Goal: Task Accomplishment & Management: Manage account settings

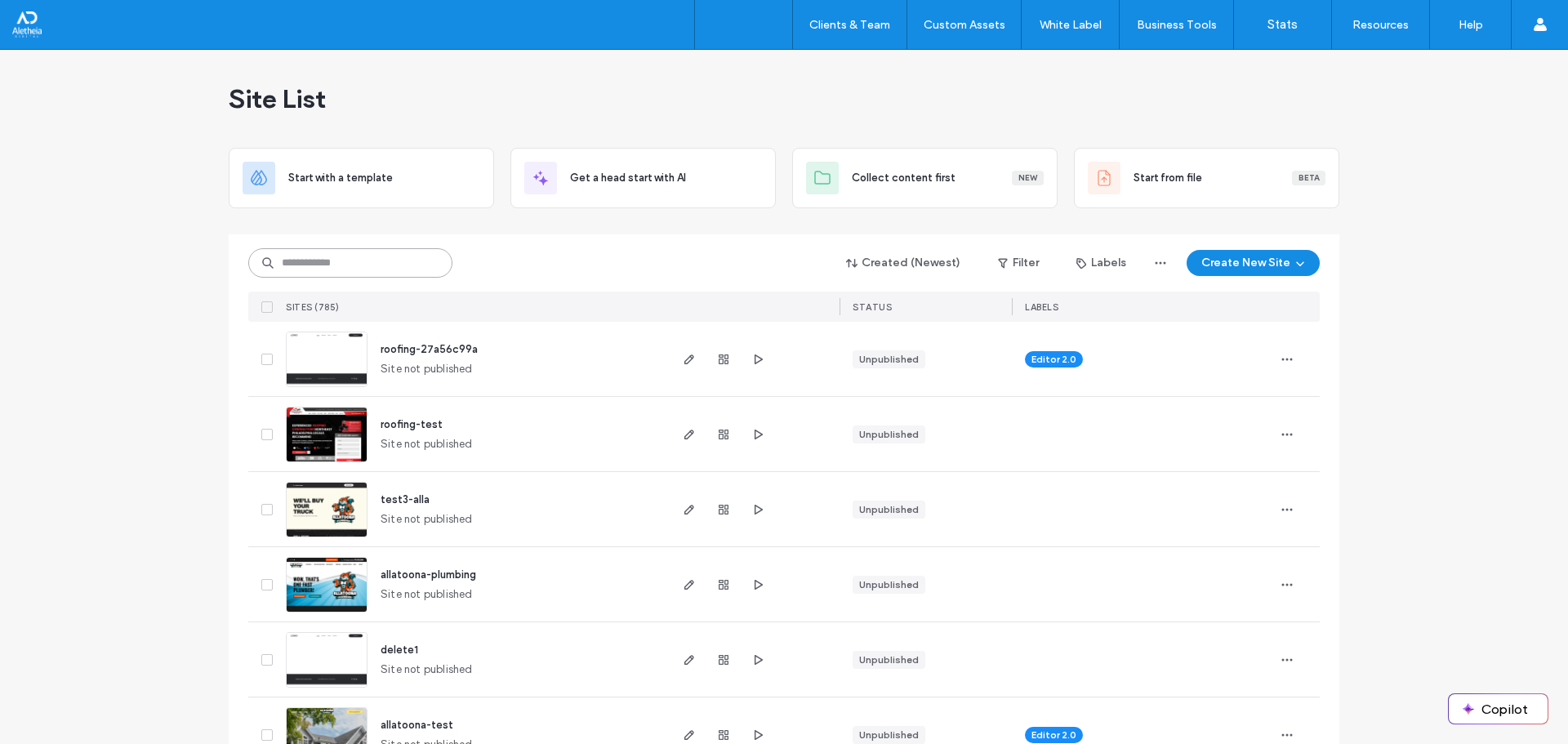
click at [352, 265] on input at bounding box center [350, 263] width 204 height 30
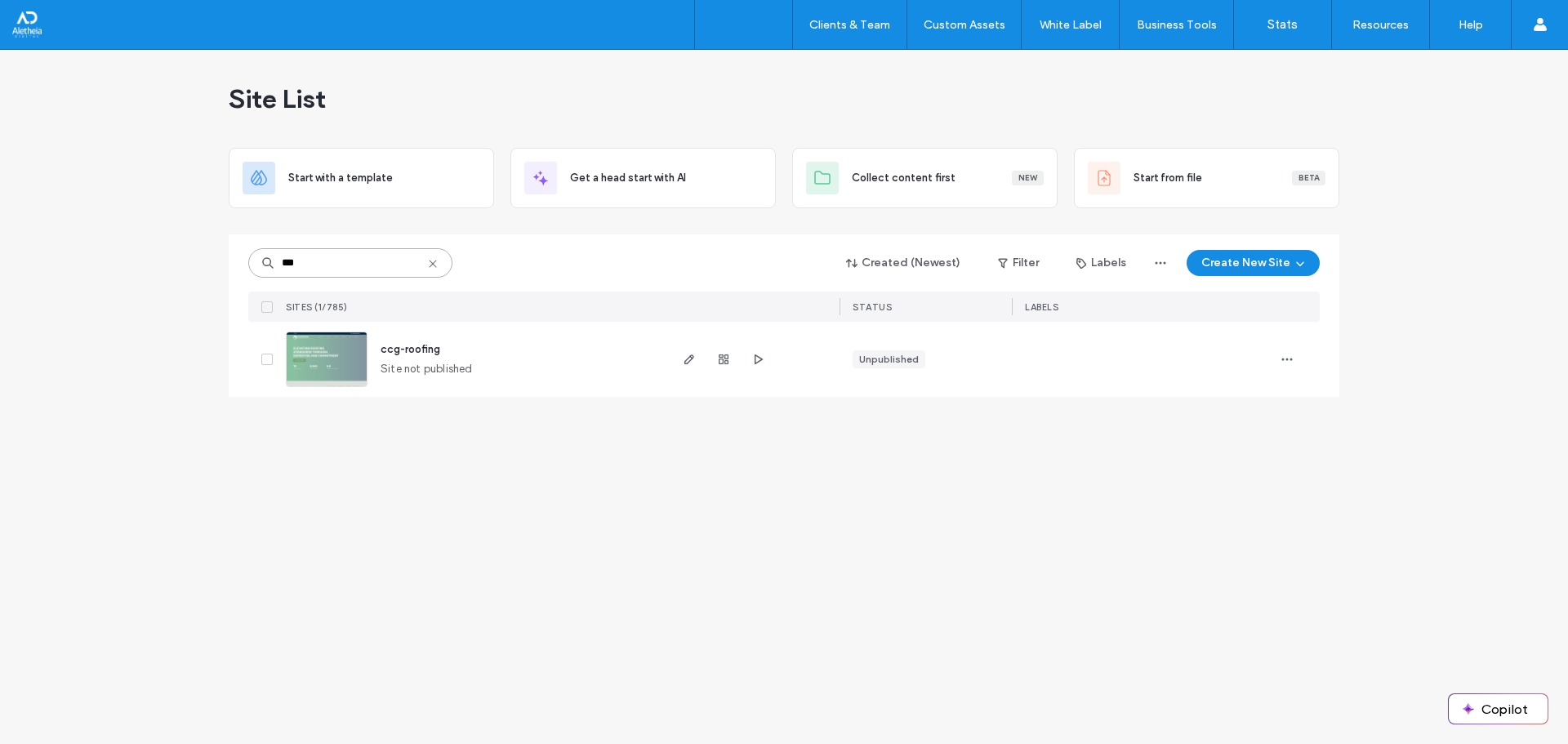
type input "***"
click at [427, 351] on span "ccg-roofing" at bounding box center [410, 349] width 59 height 12
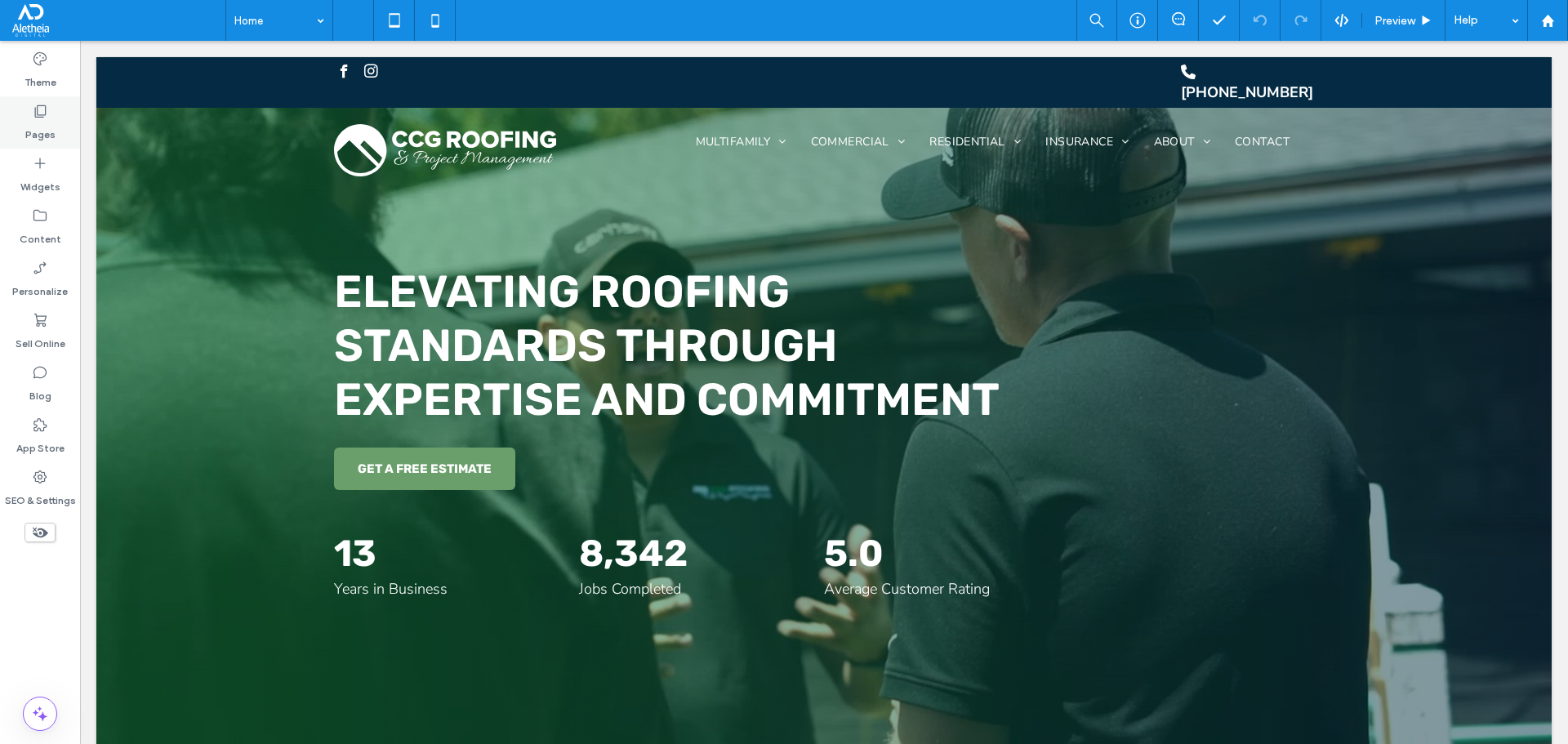
click at [57, 118] on div "Pages" at bounding box center [40, 122] width 80 height 53
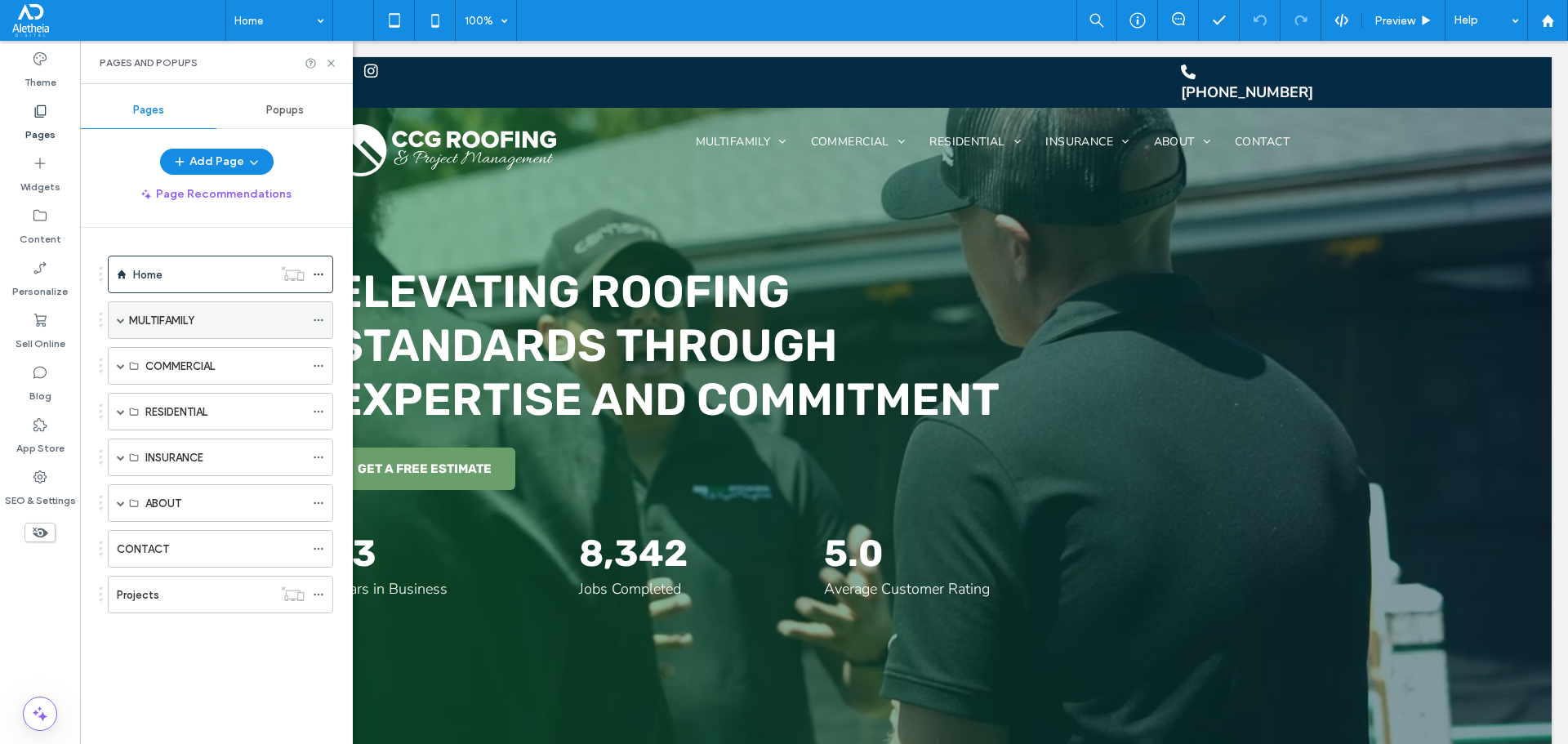
click at [119, 325] on span at bounding box center [120, 320] width 8 height 36
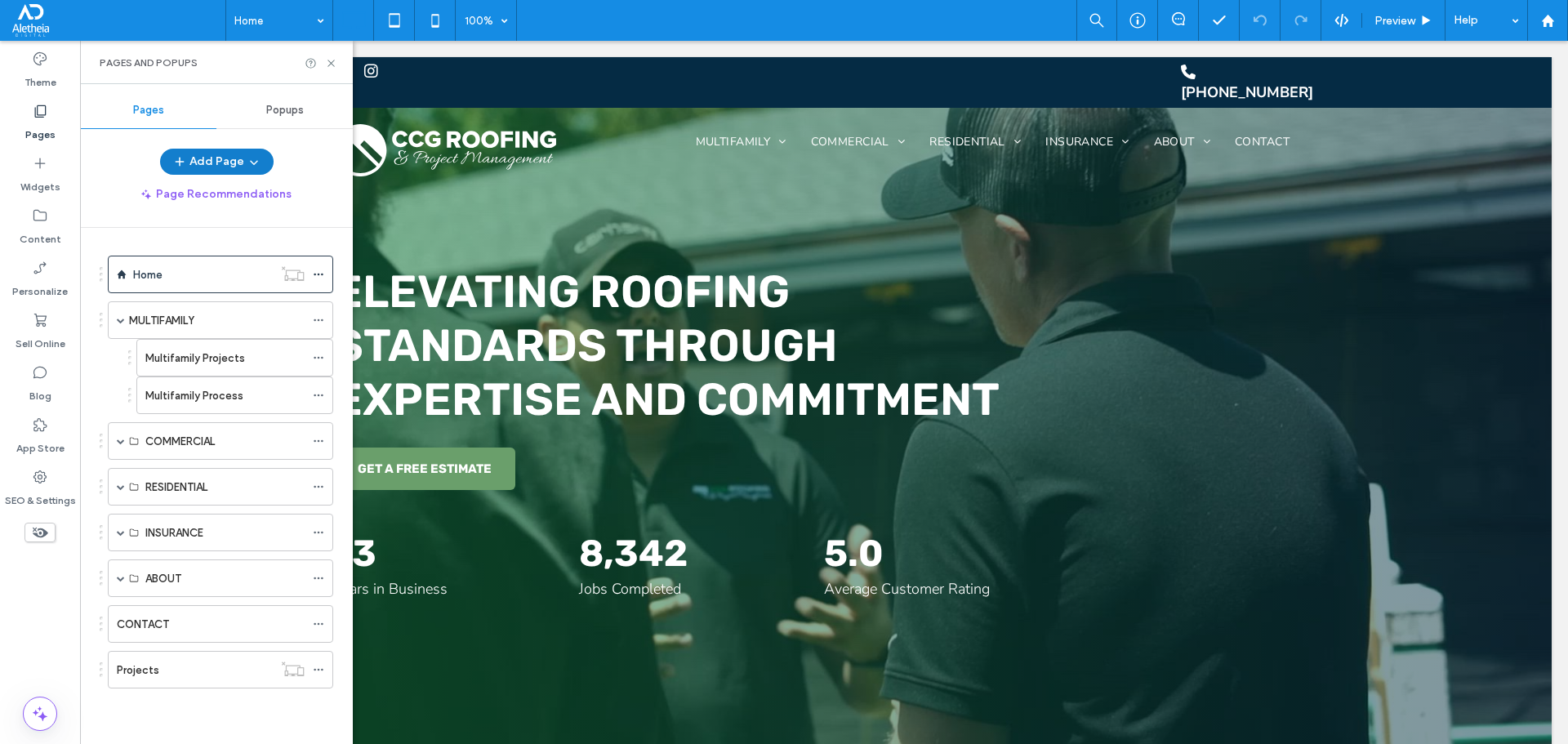
click at [254, 164] on icon "button" at bounding box center [254, 162] width 13 height 13
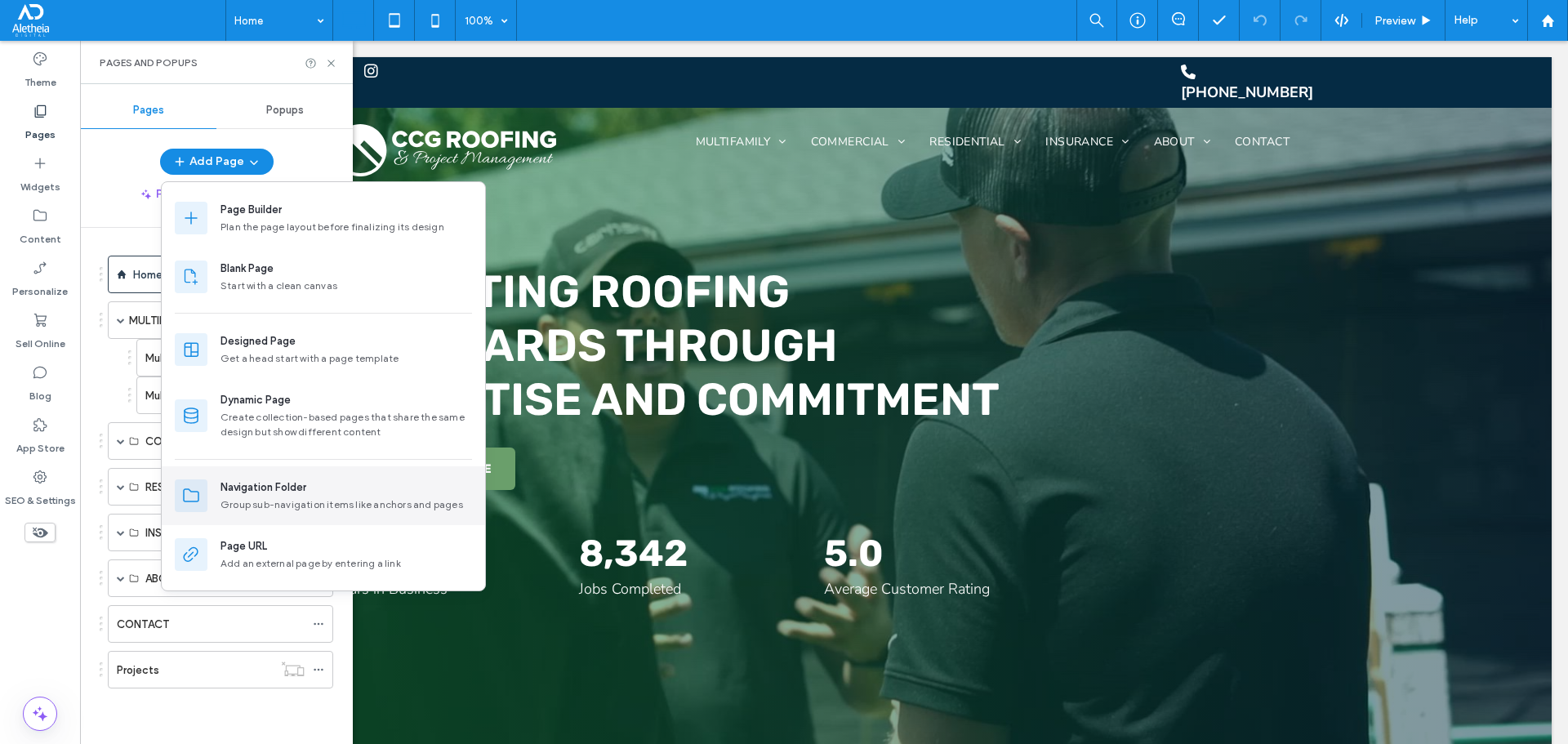
click at [296, 481] on div "Navigation Folder" at bounding box center [263, 488] width 86 height 17
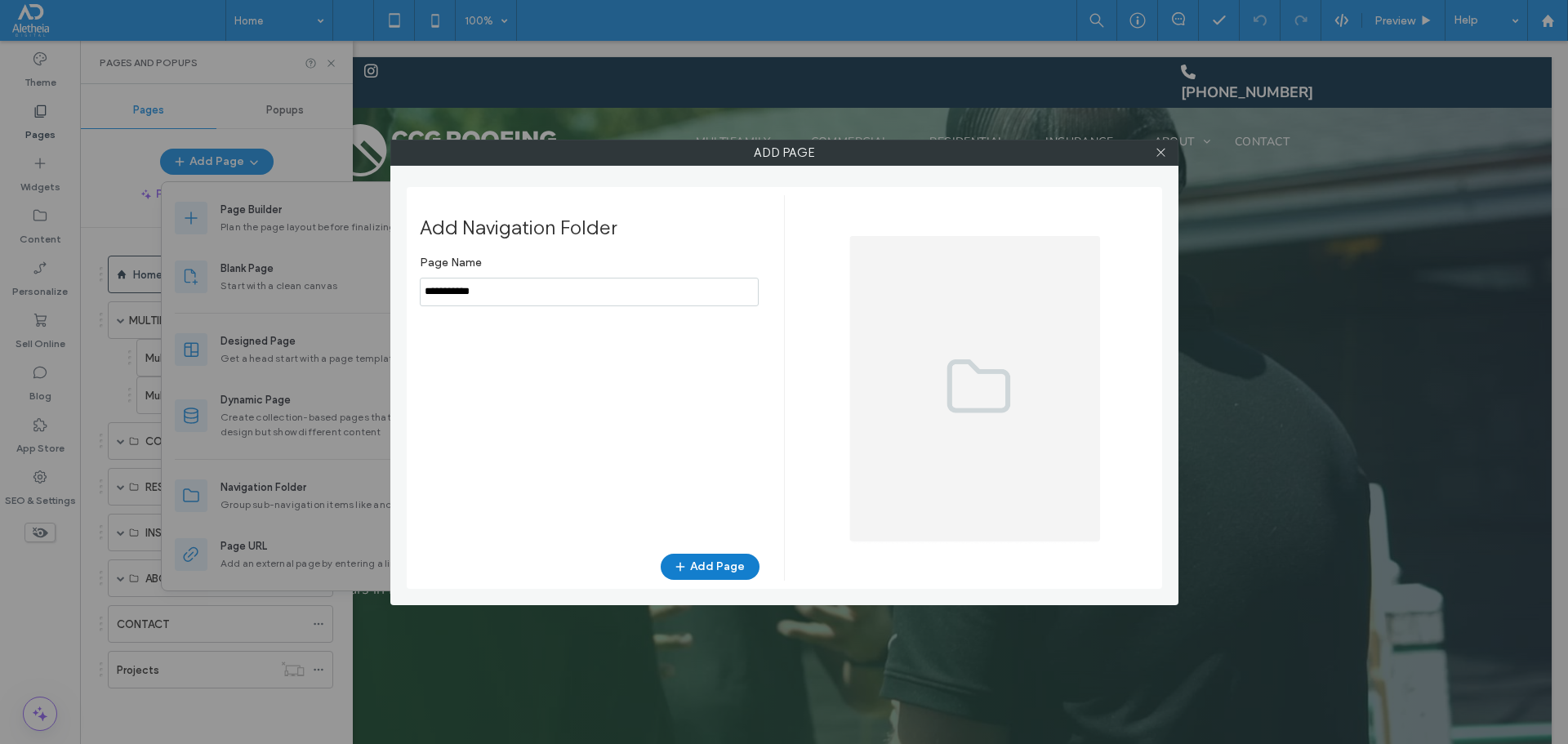
type input "**********"
click at [707, 569] on button "Add Page" at bounding box center [710, 567] width 99 height 26
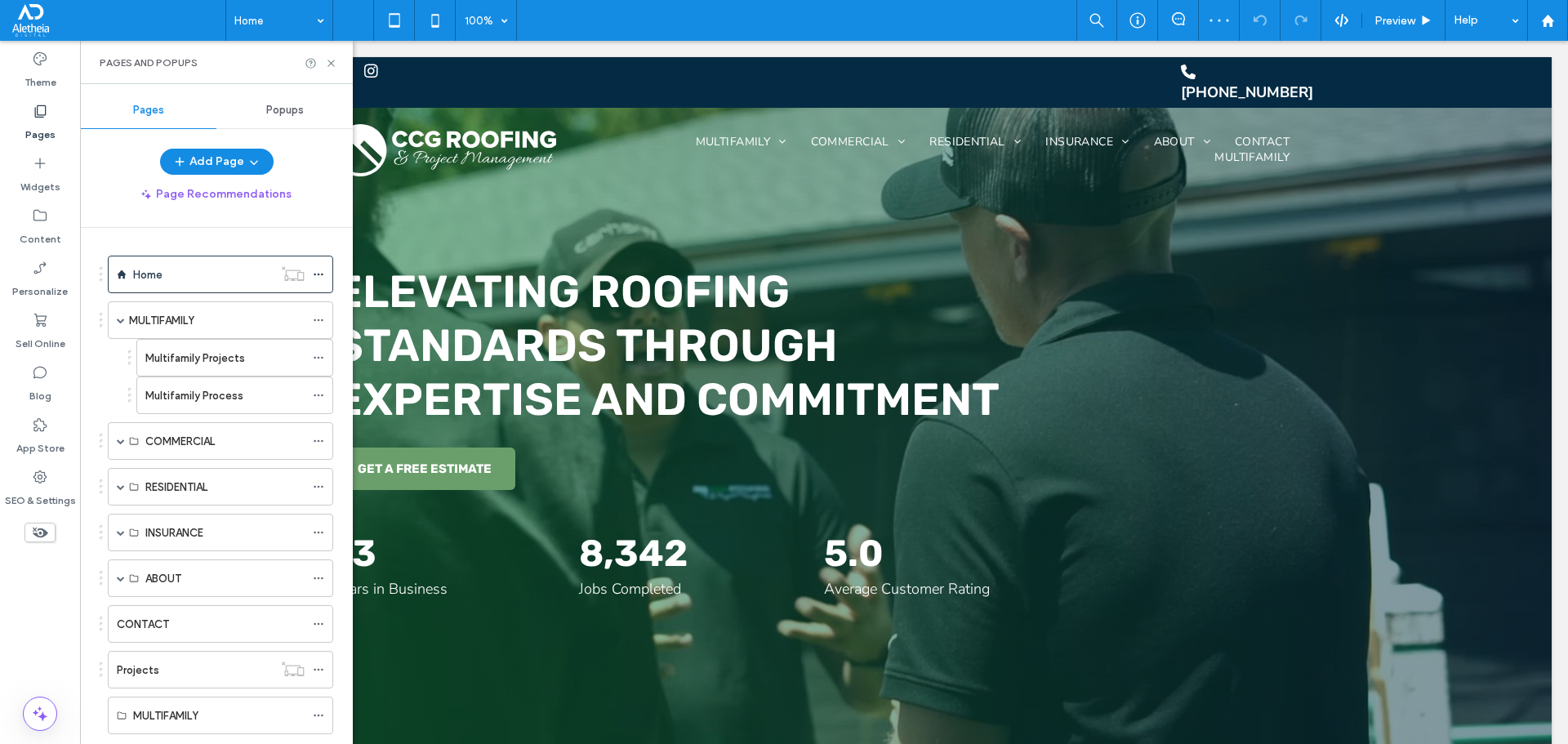
click at [340, 332] on div "Home MULTIFAMILY Multifamily Projects Multifamily Process COMMERCIAL Commercial…" at bounding box center [227, 481] width 253 height 508
drag, startPoint x: 347, startPoint y: 294, endPoint x: 290, endPoint y: 411, distance: 130.1
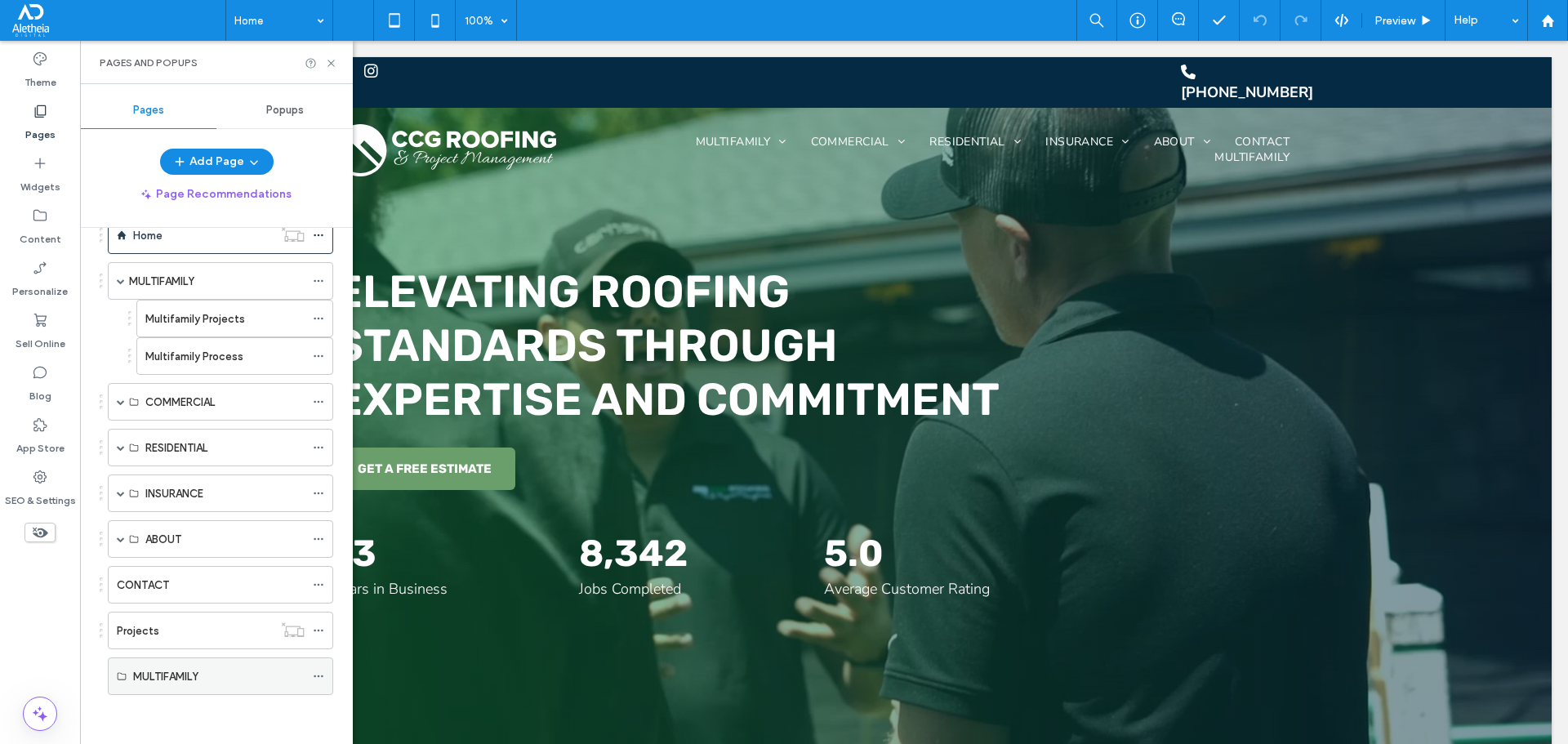
click at [317, 676] on icon at bounding box center [318, 676] width 11 height 11
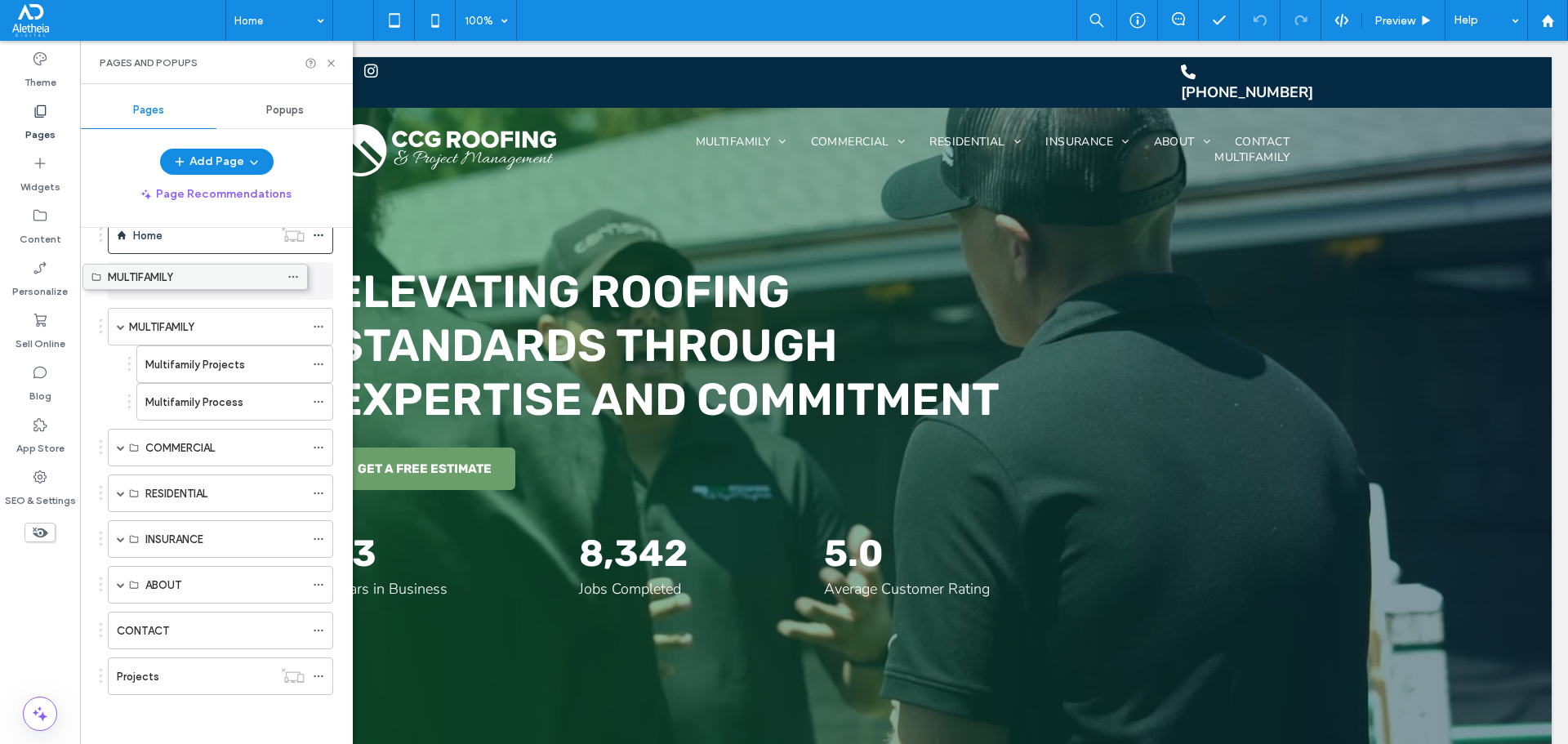
drag, startPoint x: 278, startPoint y: 678, endPoint x: 253, endPoint y: 284, distance: 394.8
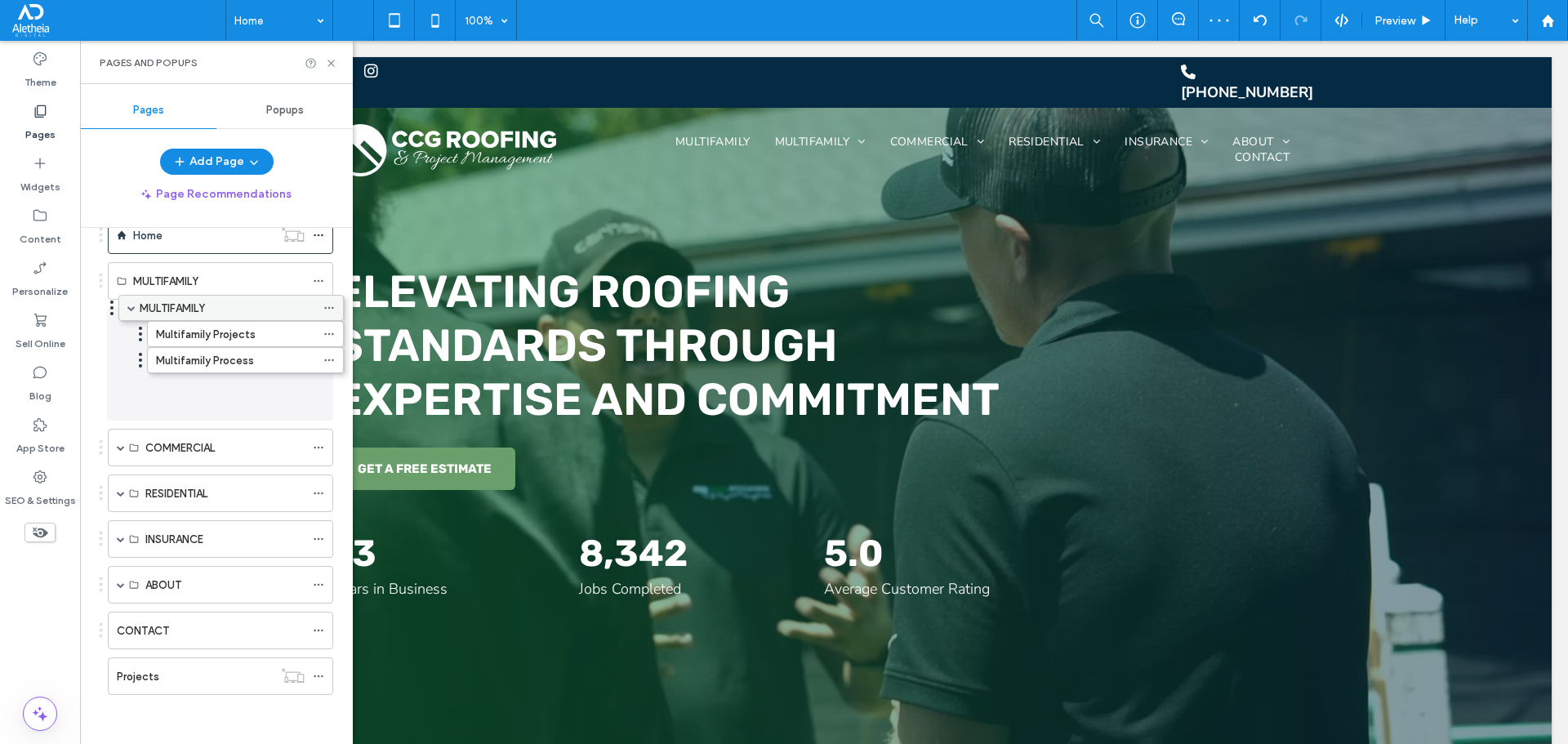
scroll to position [0, 0]
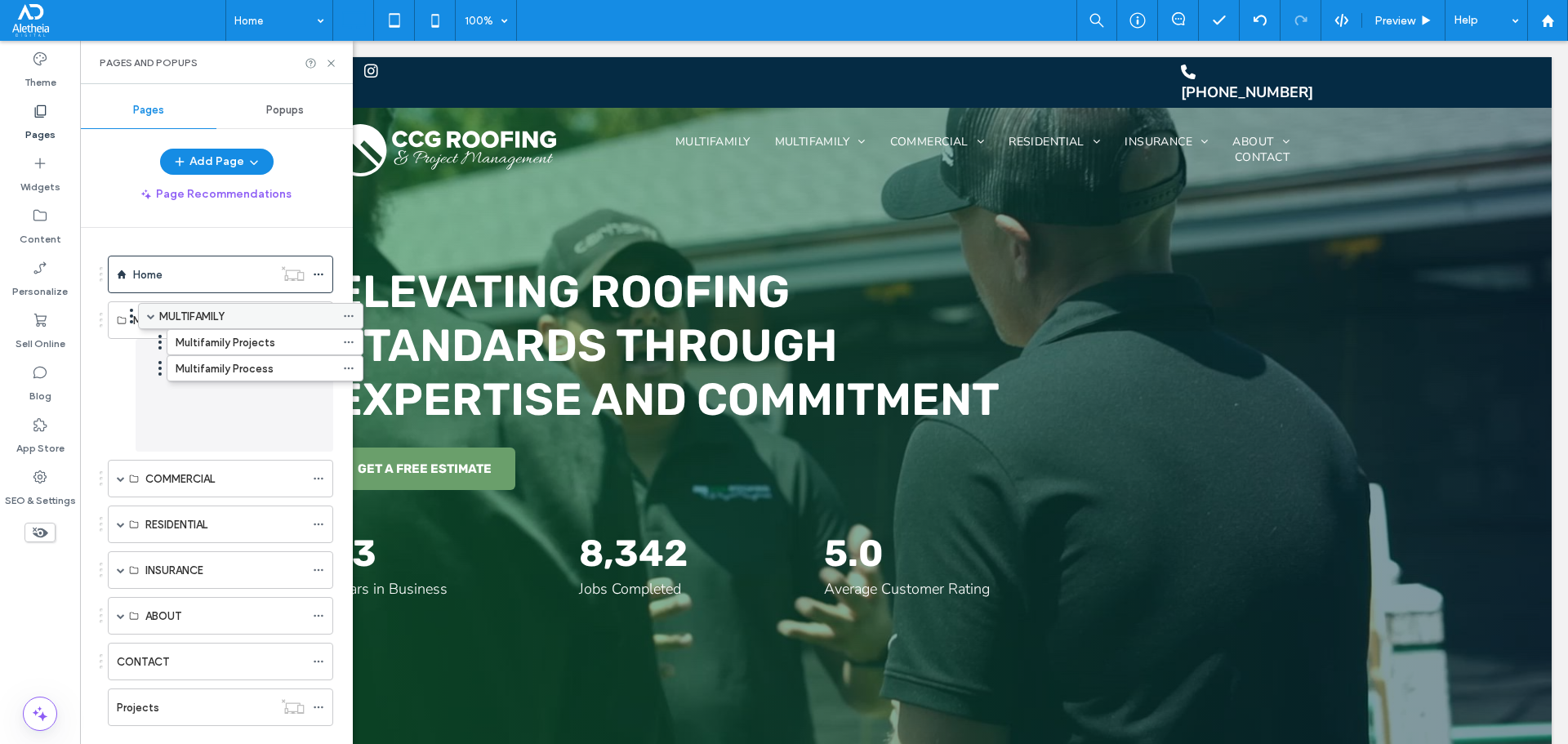
drag, startPoint x: 269, startPoint y: 331, endPoint x: 300, endPoint y: 327, distance: 31.3
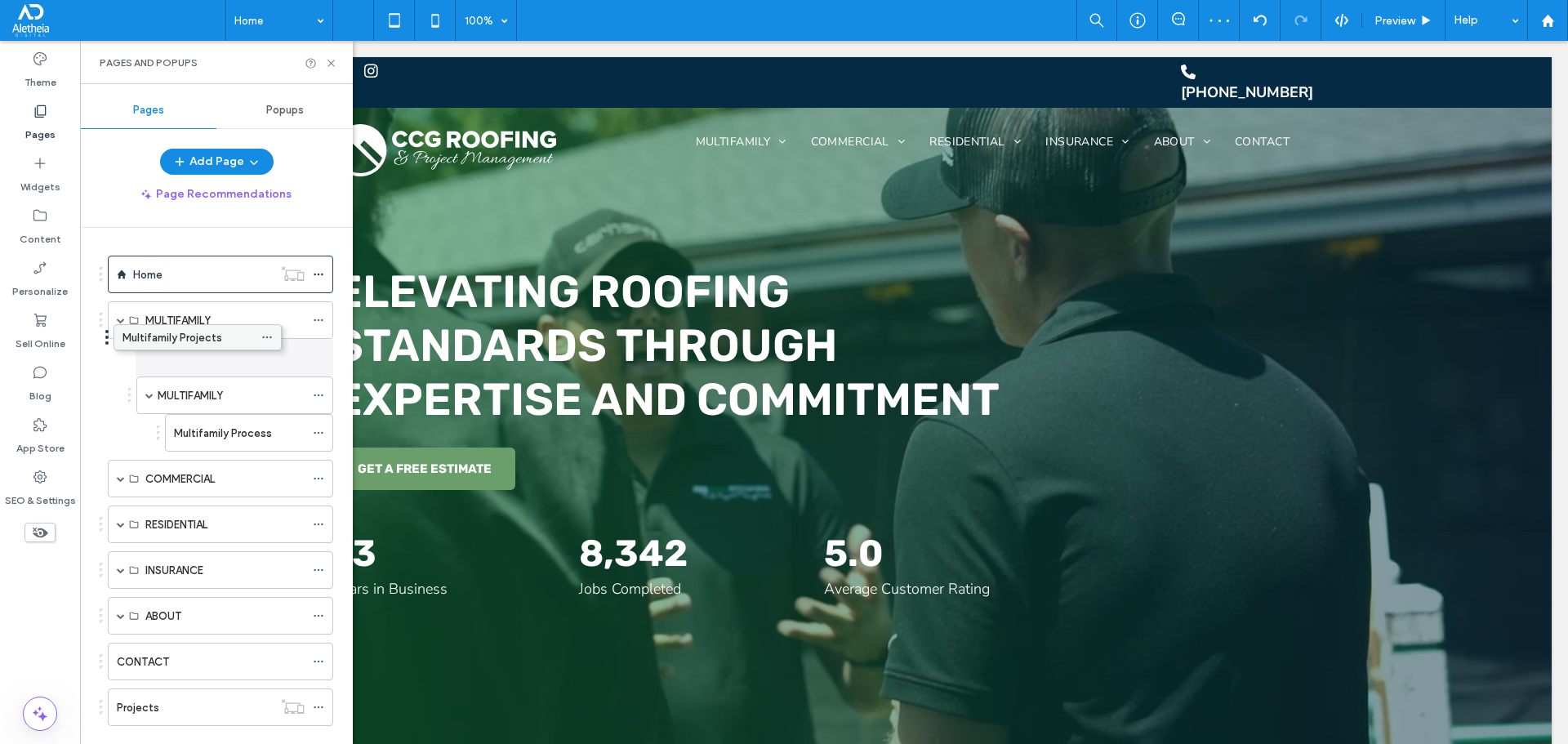
drag, startPoint x: 254, startPoint y: 402, endPoint x: 203, endPoint y: 341, distance: 79.5
drag, startPoint x: 221, startPoint y: 436, endPoint x: 199, endPoint y: 379, distance: 61.1
drag, startPoint x: 201, startPoint y: 436, endPoint x: 192, endPoint y: 343, distance: 93.4
click at [317, 352] on span at bounding box center [318, 357] width 11 height 24
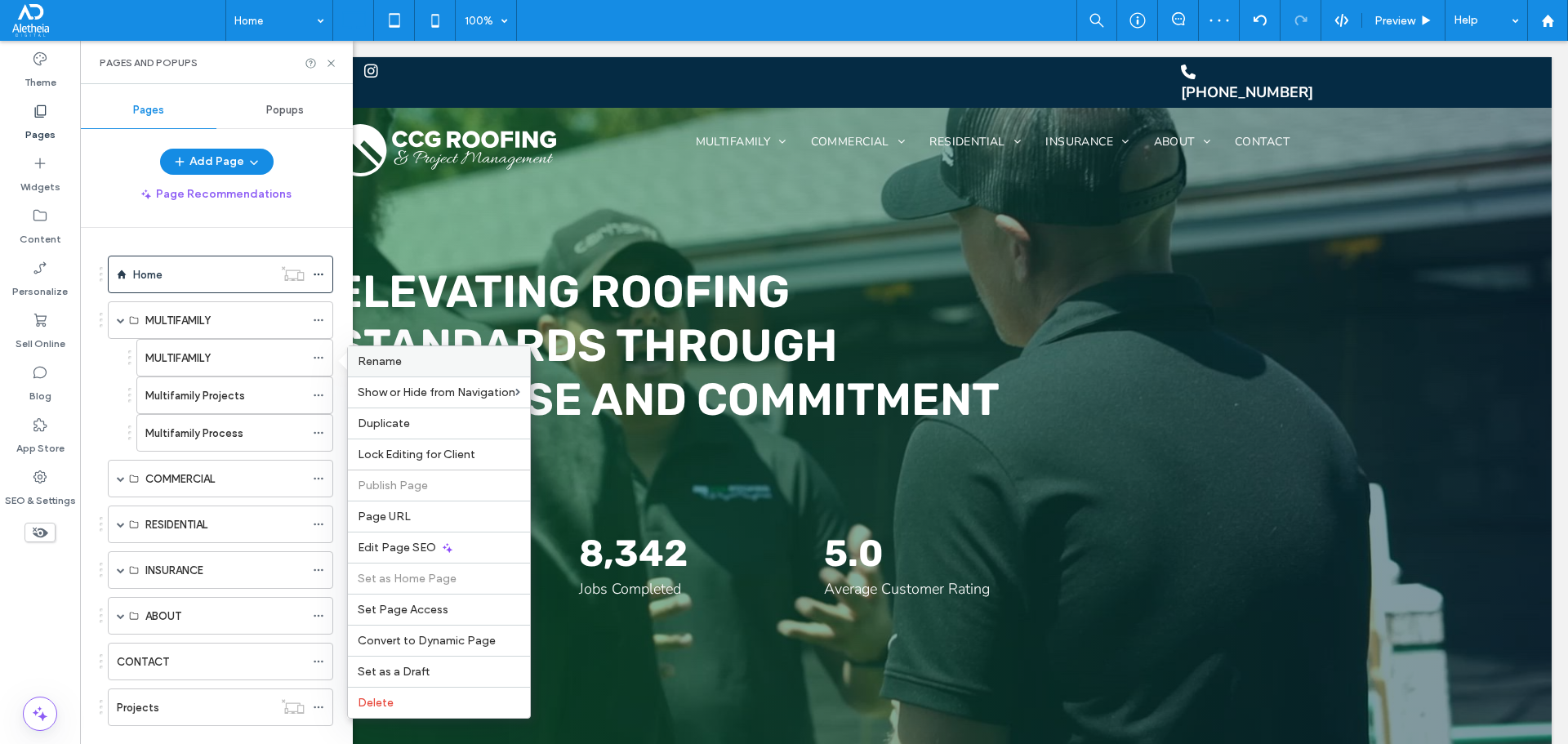
click at [369, 361] on span "Rename" at bounding box center [380, 361] width 44 height 14
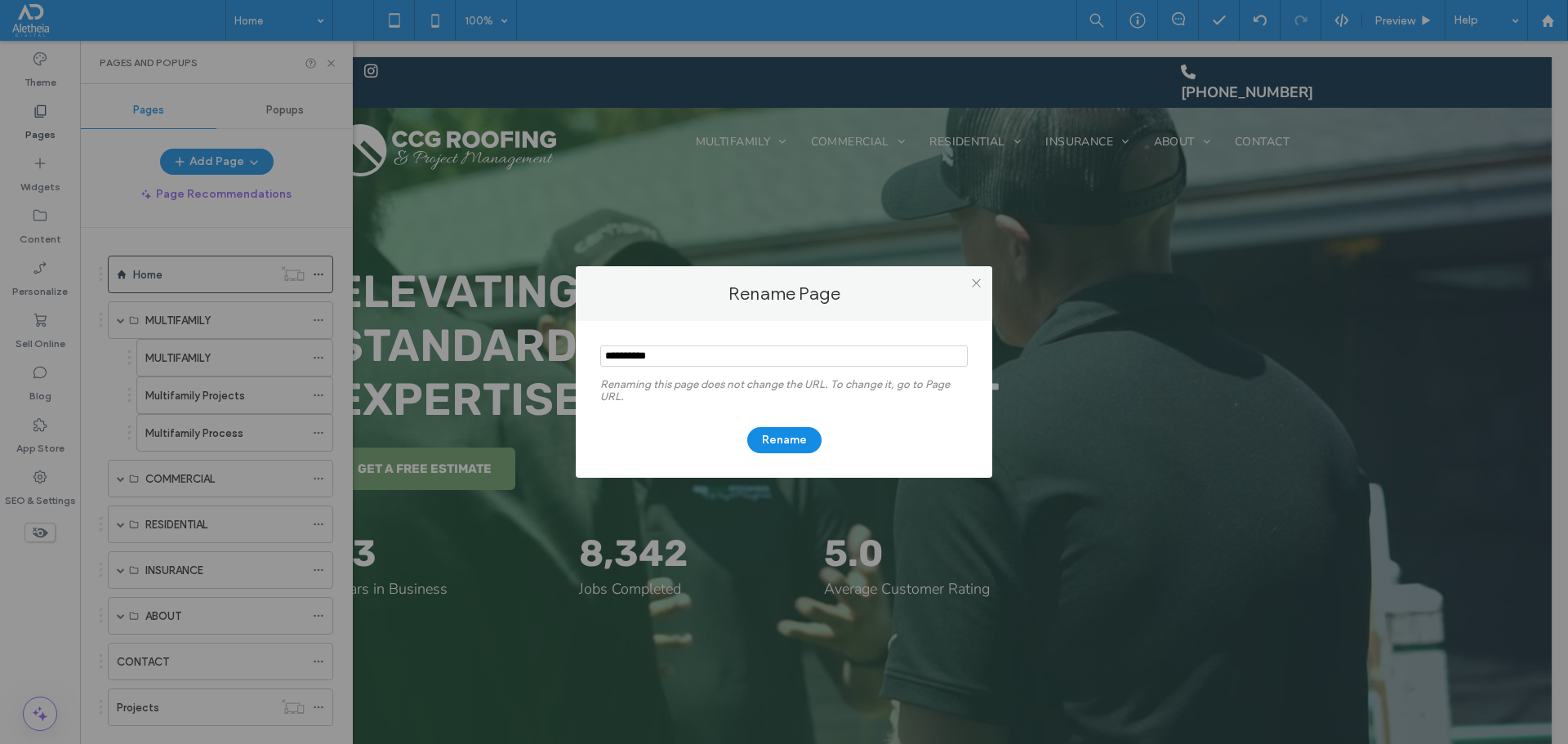
click at [369, 361] on div "Rename Page Renaming this page does not change the URL. To change it, go to Pag…" at bounding box center [784, 372] width 1568 height 744
drag, startPoint x: 669, startPoint y: 362, endPoint x: 560, endPoint y: 361, distance: 109.0
drag, startPoint x: 560, startPoint y: 361, endPoint x: 858, endPoint y: 353, distance: 298.1
click at [858, 353] on input "notEmpty" at bounding box center [784, 355] width 367 height 21
click at [677, 353] on input "notEmpty" at bounding box center [784, 355] width 367 height 21
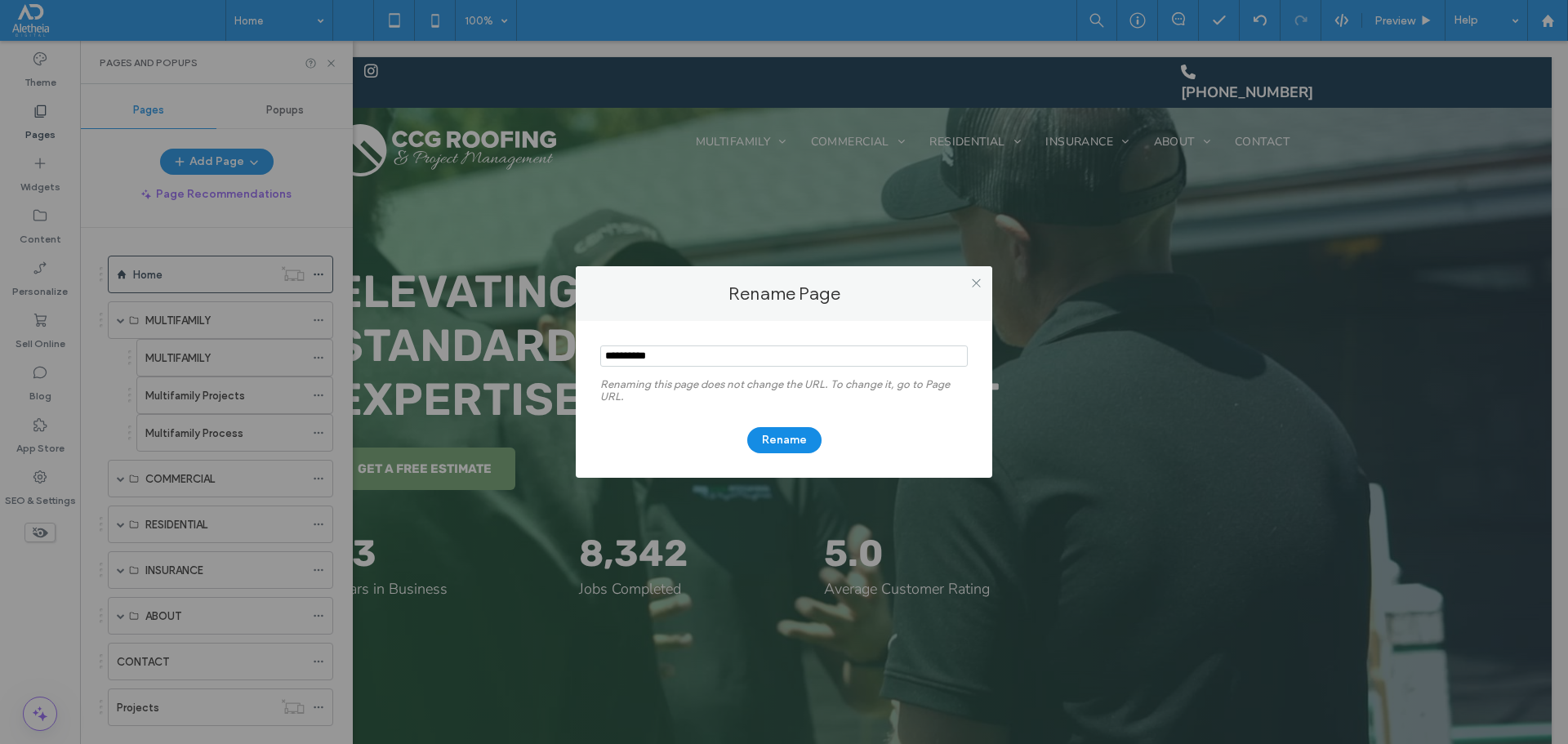
click at [677, 353] on input "notEmpty" at bounding box center [784, 355] width 367 height 21
type input "*"
type input "**********"
click at [794, 445] on button "Rename" at bounding box center [784, 440] width 74 height 26
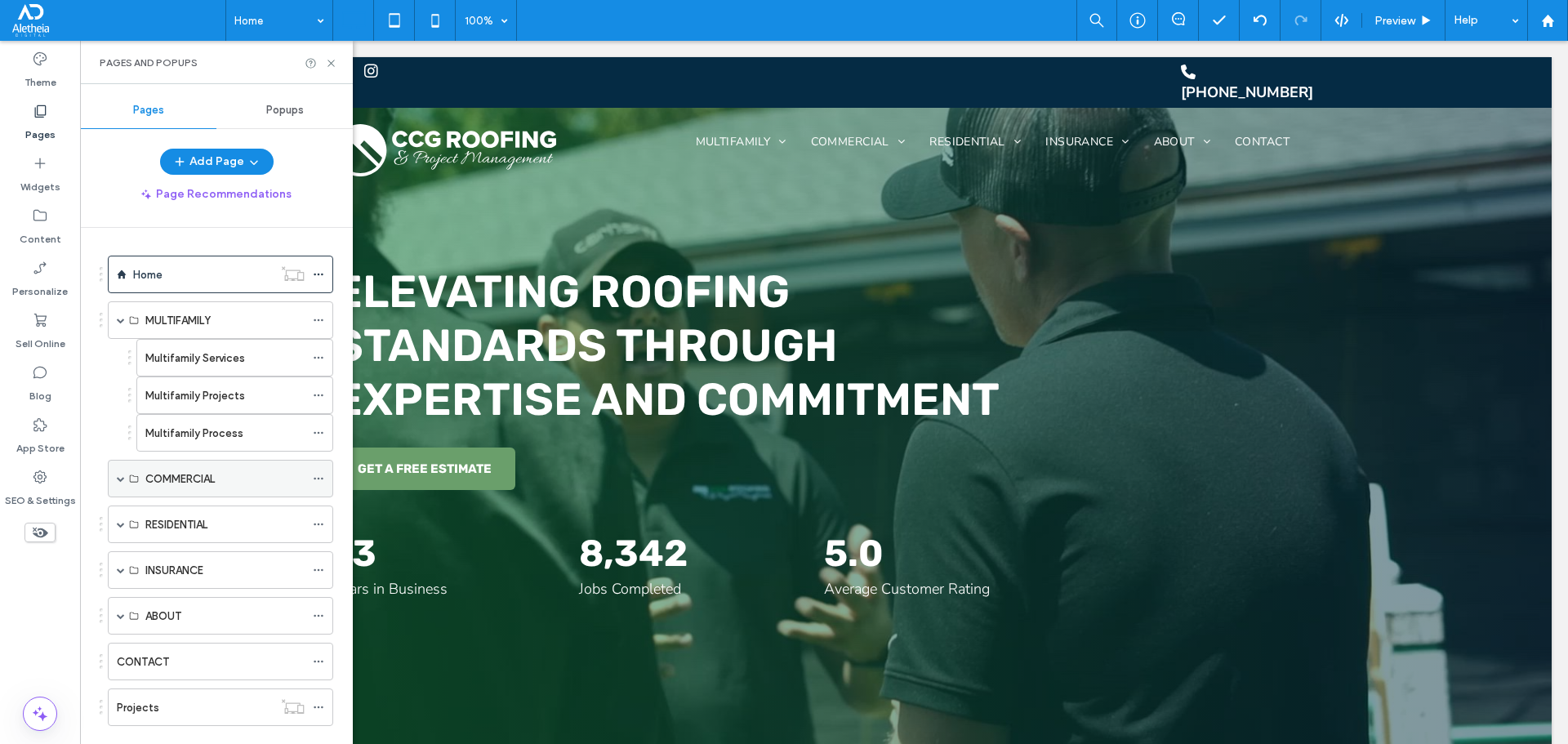
click at [117, 478] on span at bounding box center [120, 478] width 8 height 8
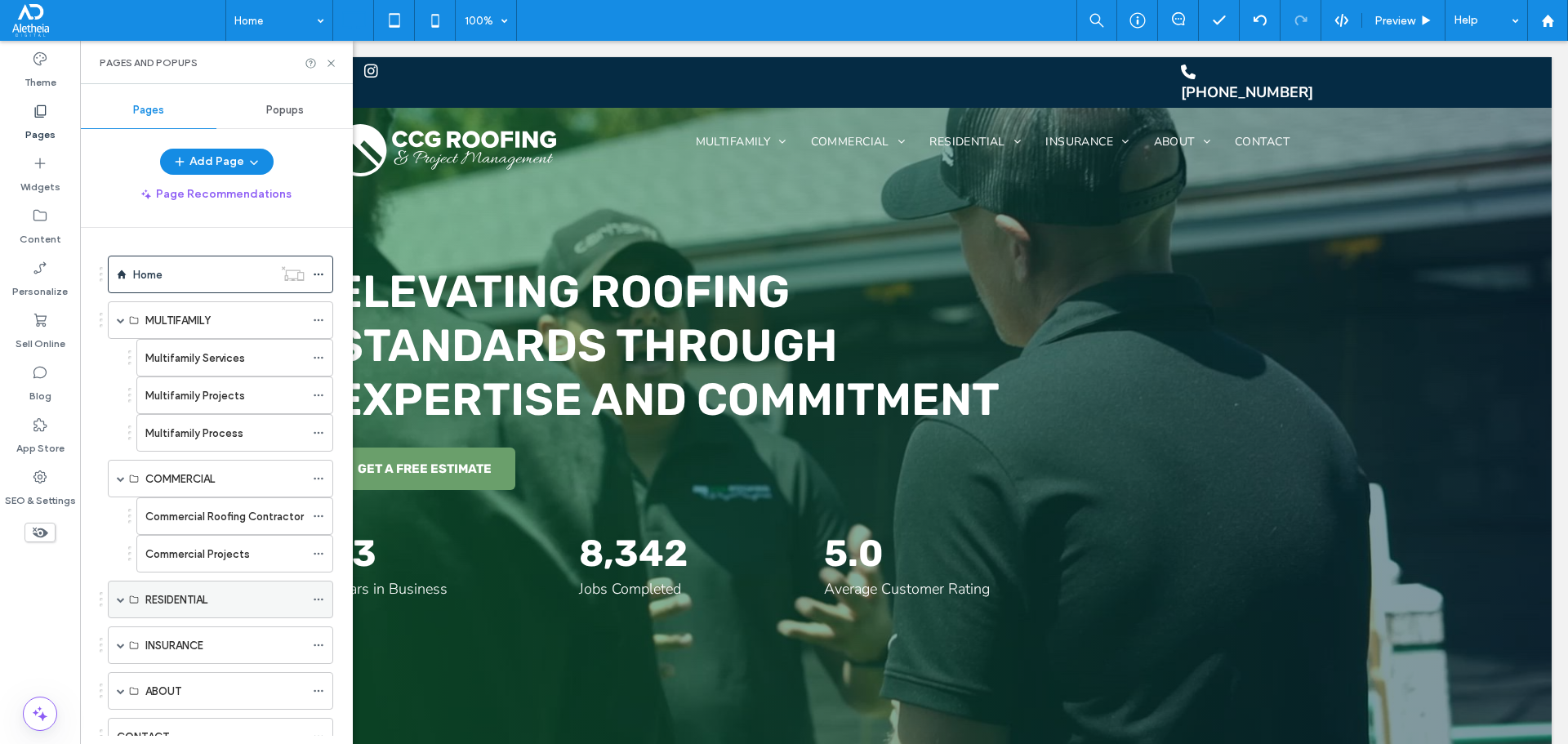
click at [120, 607] on span at bounding box center [120, 600] width 8 height 36
click at [329, 63] on icon at bounding box center [330, 63] width 12 height 12
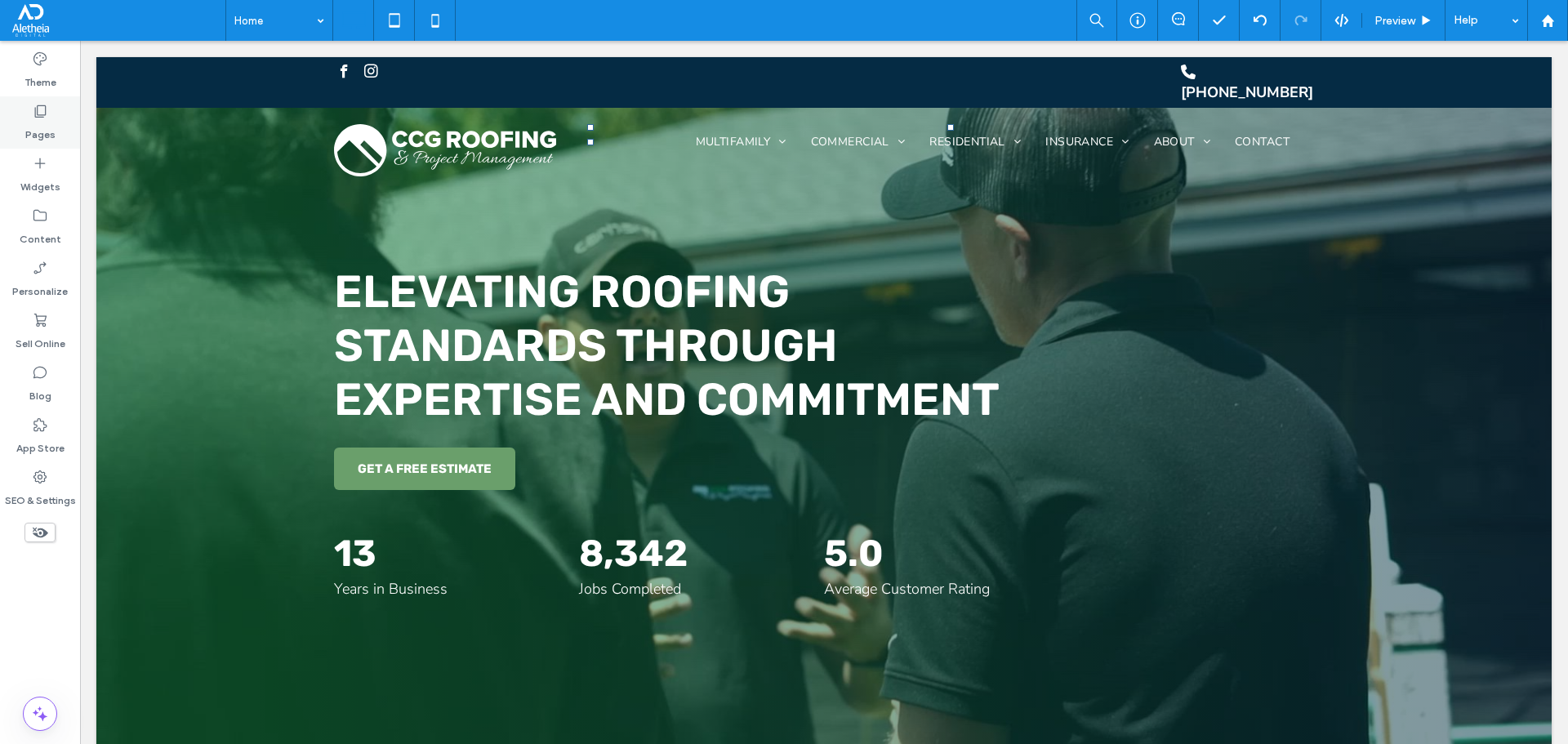
click at [45, 109] on icon at bounding box center [40, 111] width 17 height 17
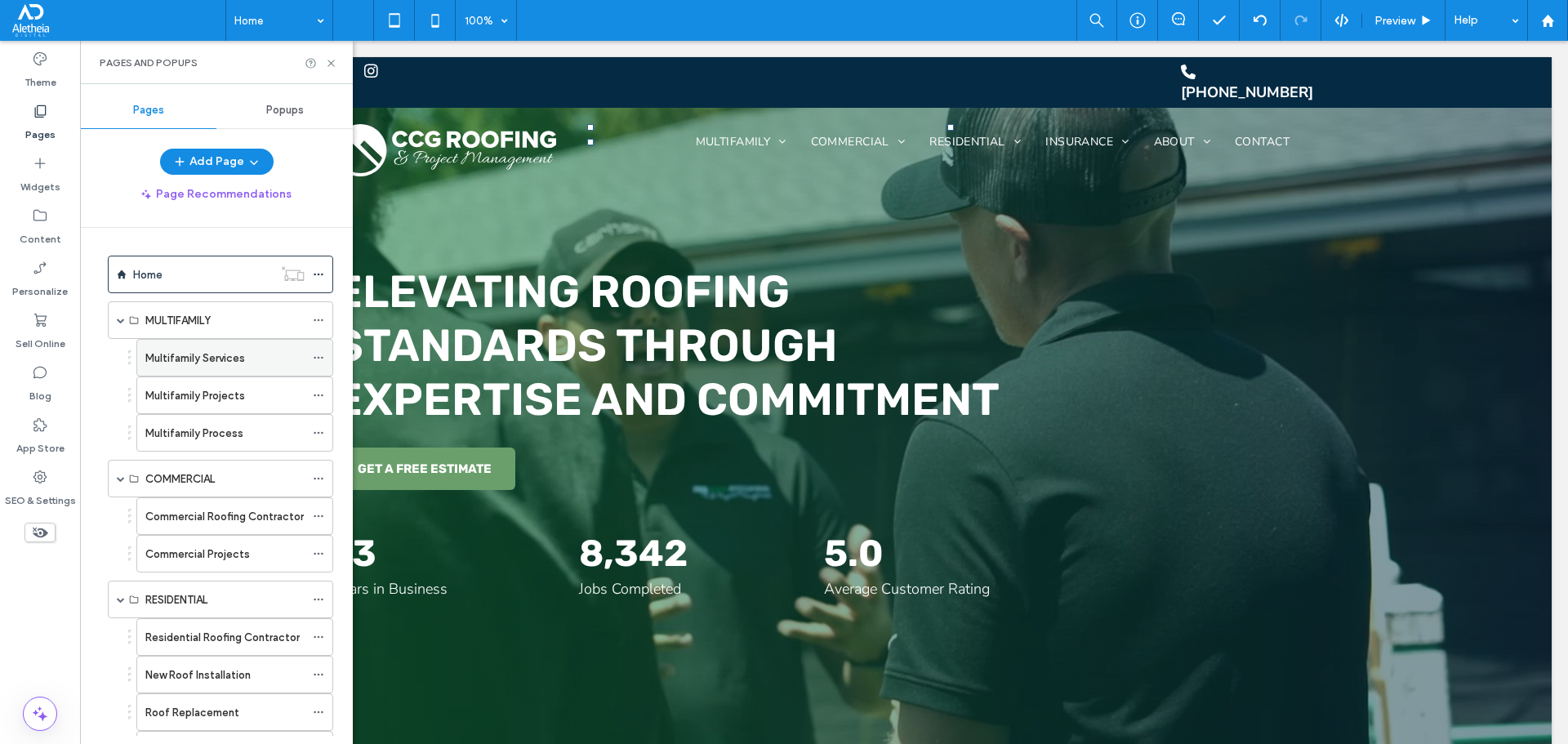
click at [316, 358] on icon at bounding box center [318, 358] width 11 height 11
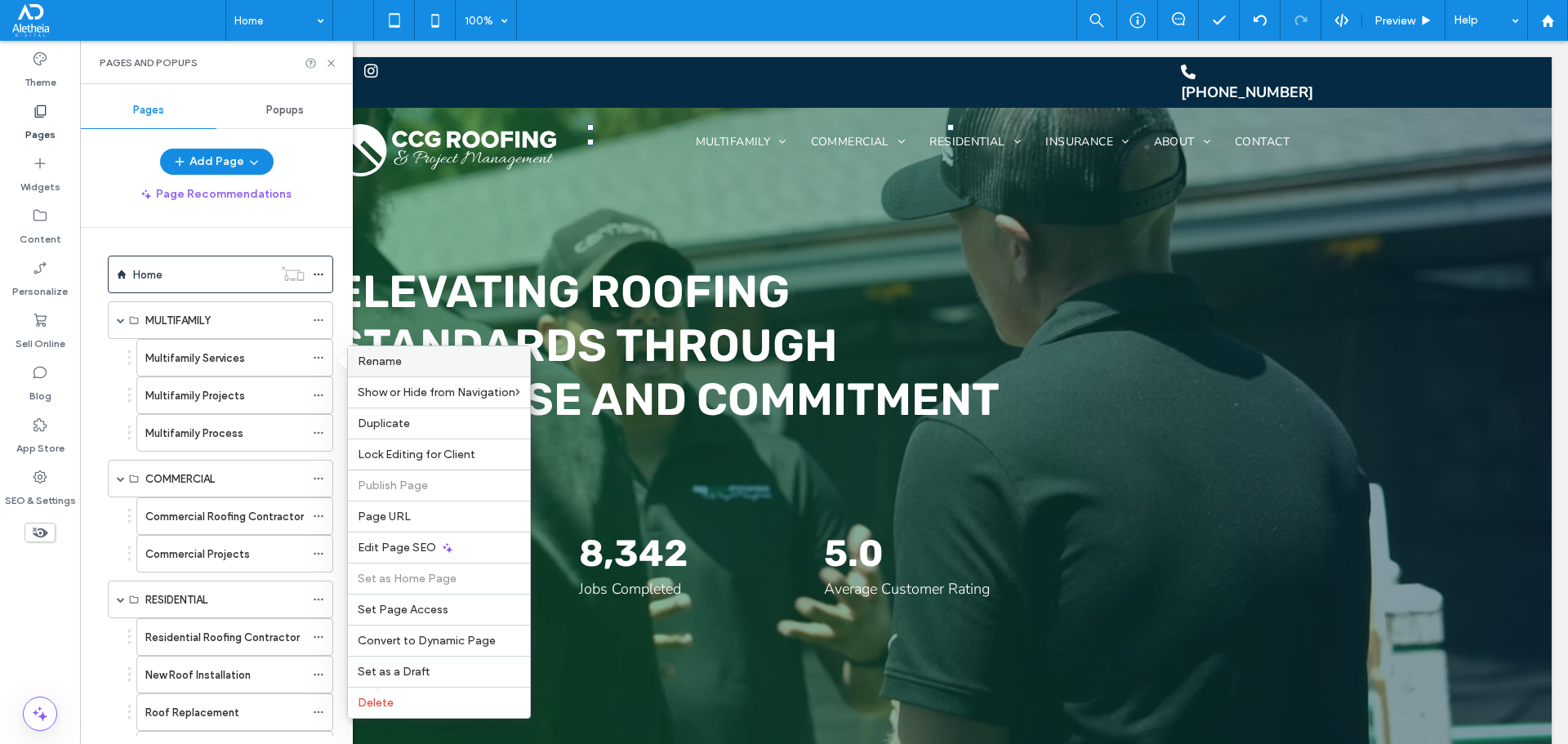
click at [407, 366] on label "Rename" at bounding box center [439, 361] width 163 height 14
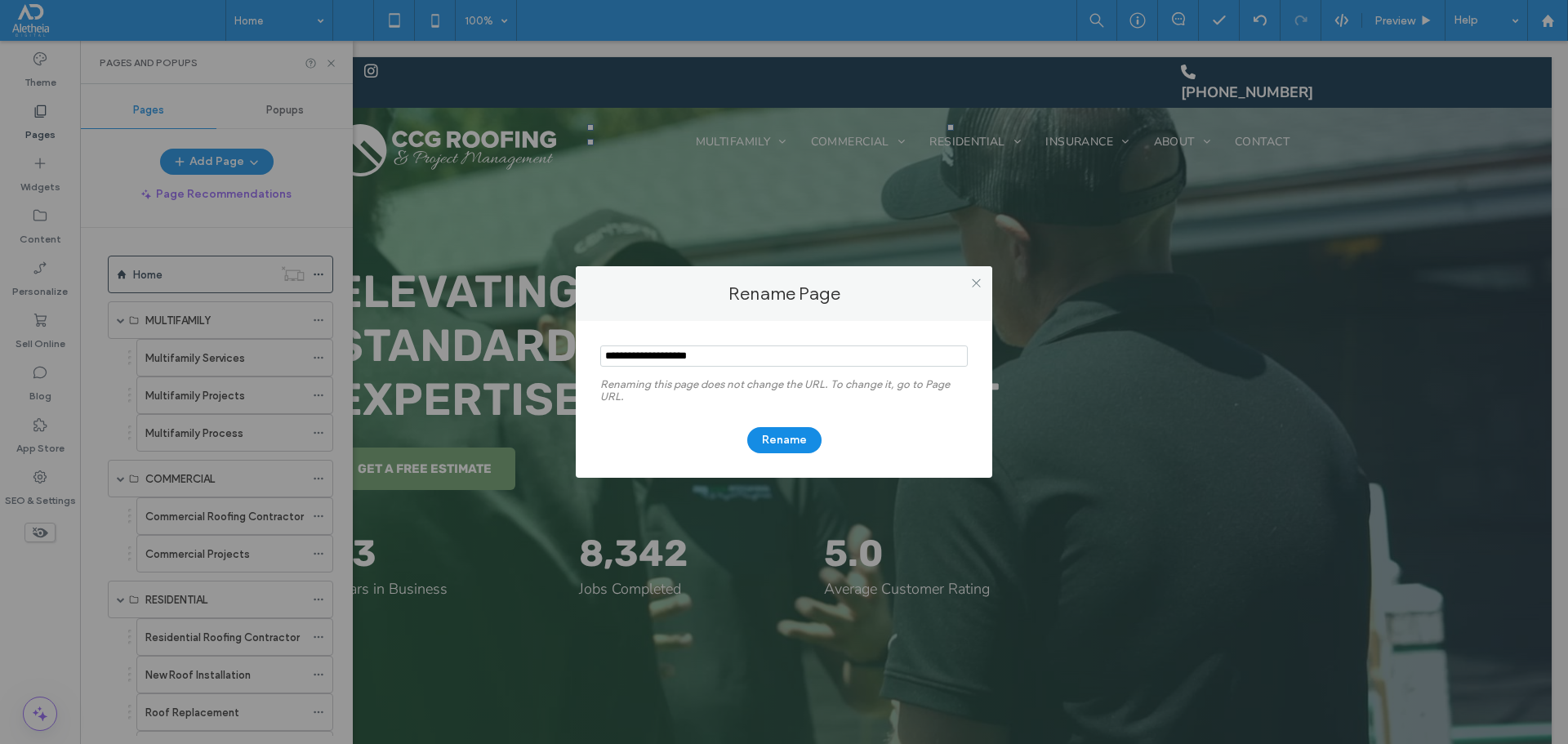
click at [663, 355] on input "notEmpty" at bounding box center [784, 355] width 367 height 21
type input "**********"
click at [767, 442] on button "Rename" at bounding box center [784, 440] width 74 height 26
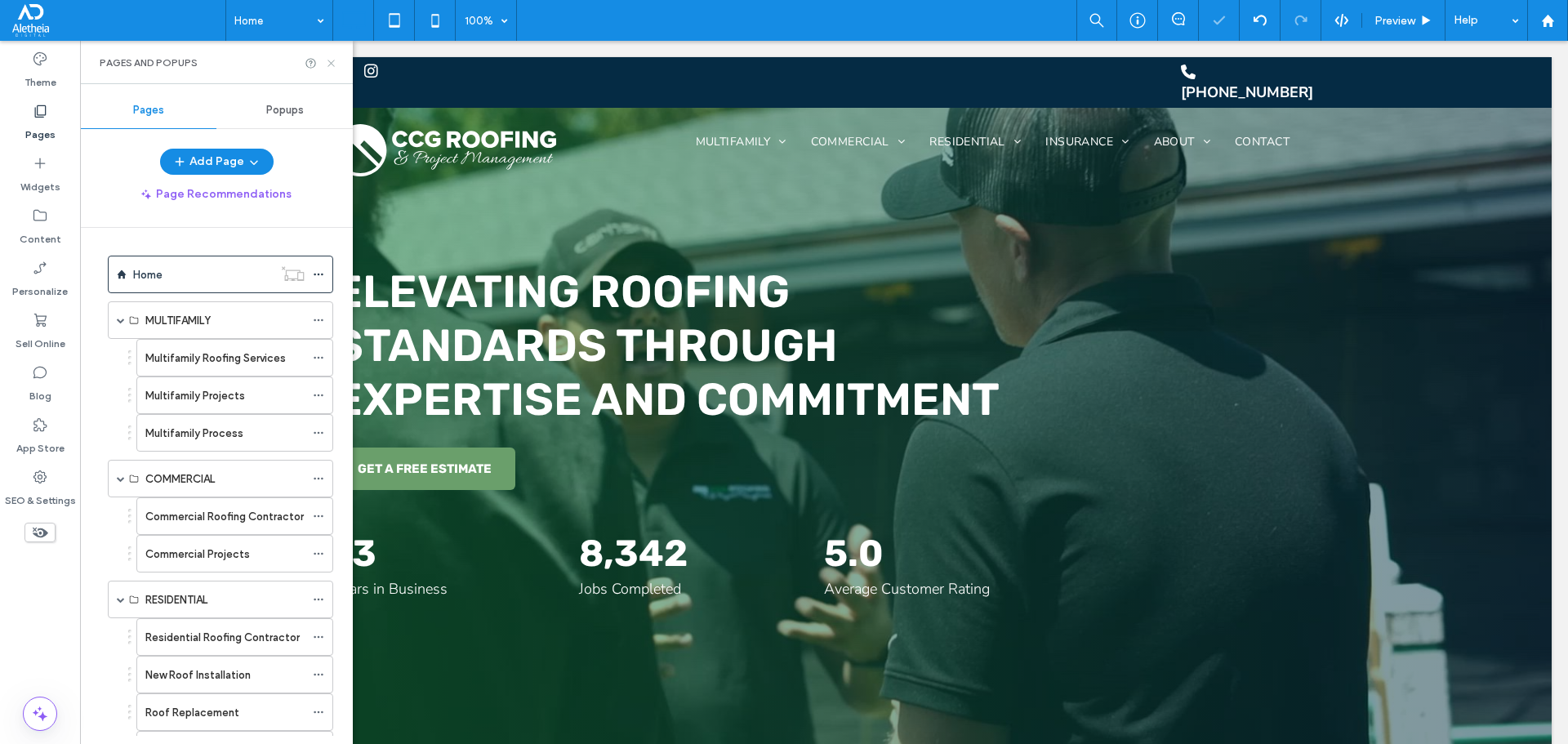
click at [330, 62] on use at bounding box center [330, 62] width 6 height 6
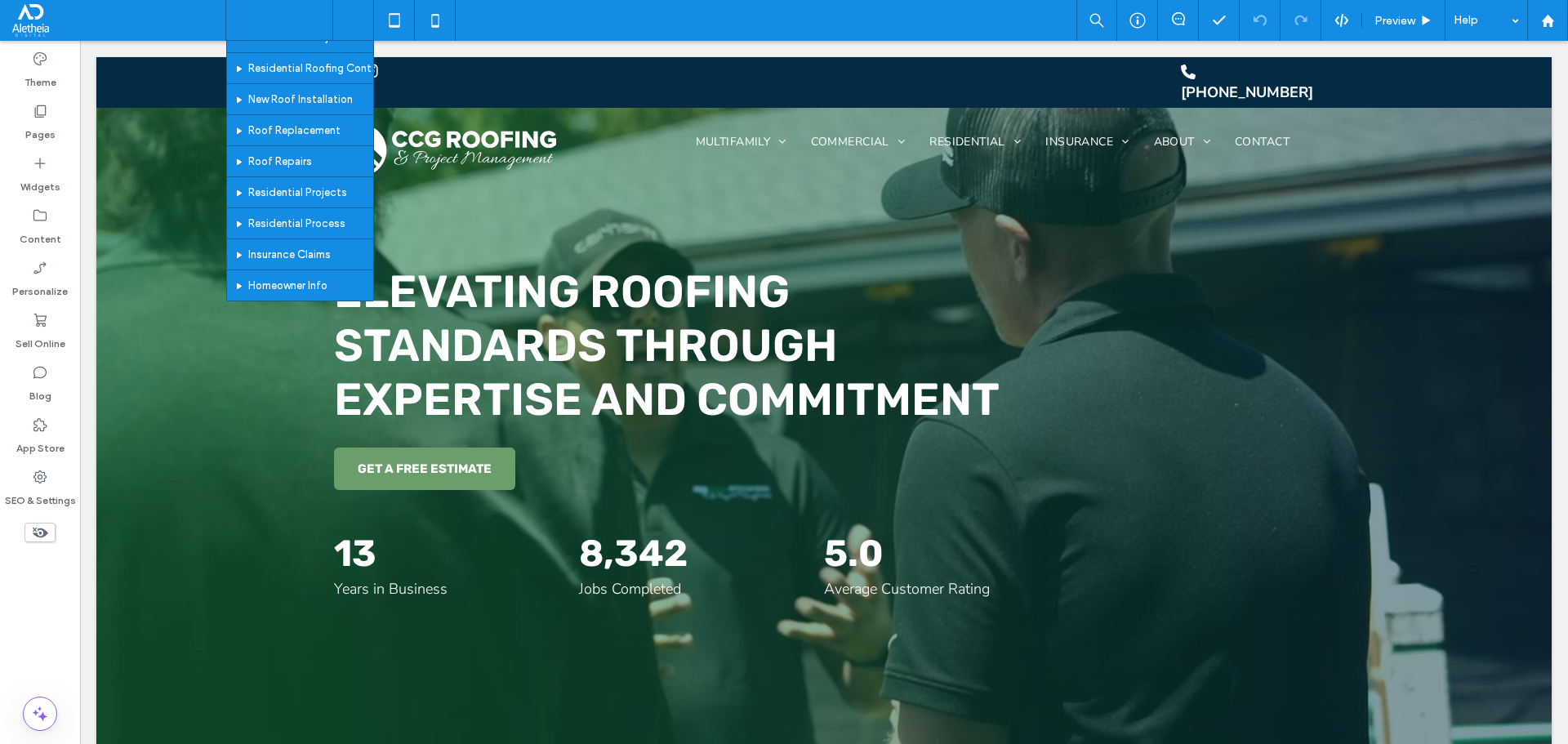
scroll to position [183, 0]
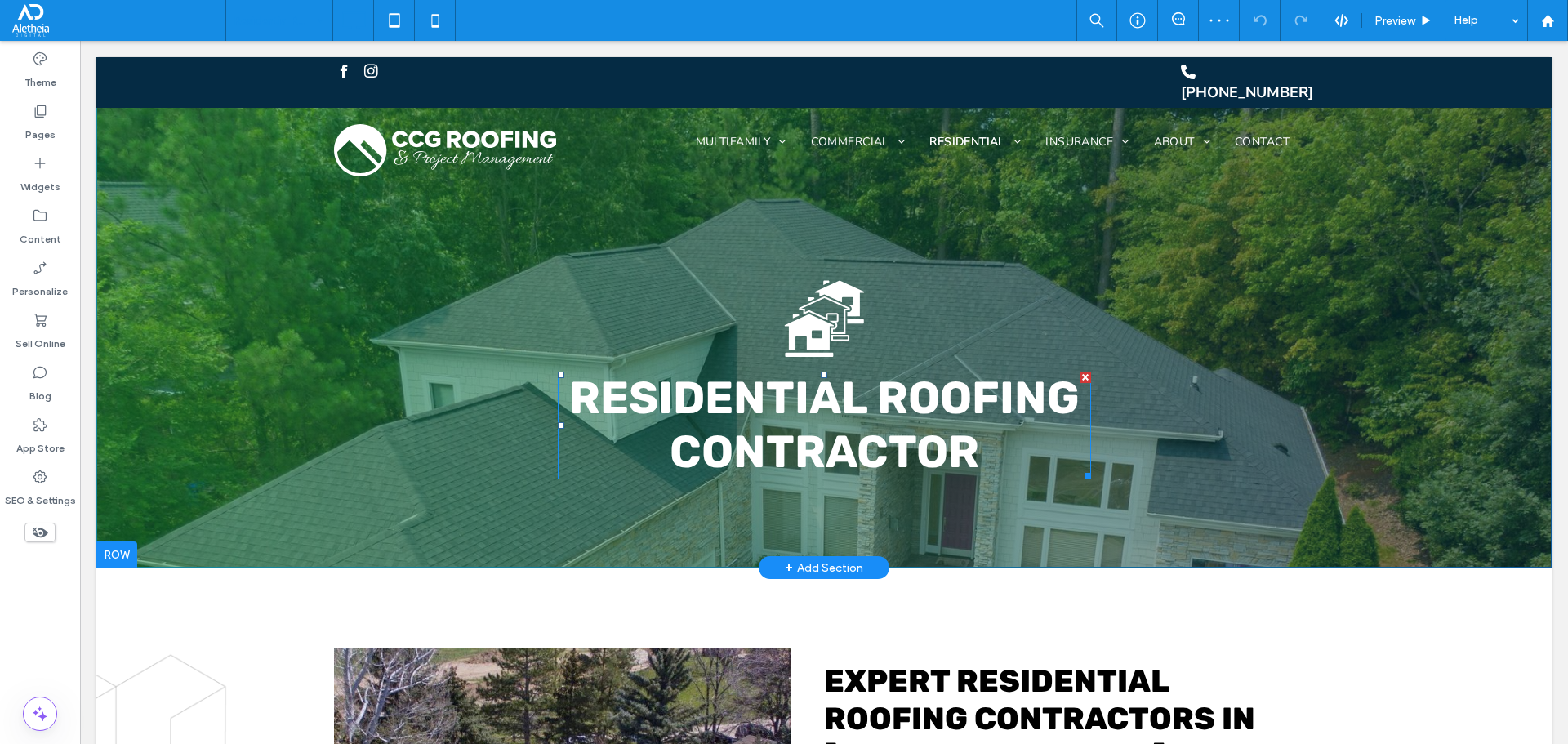
click at [945, 454] on span "Residential Roofing Contractor" at bounding box center [824, 426] width 511 height 107
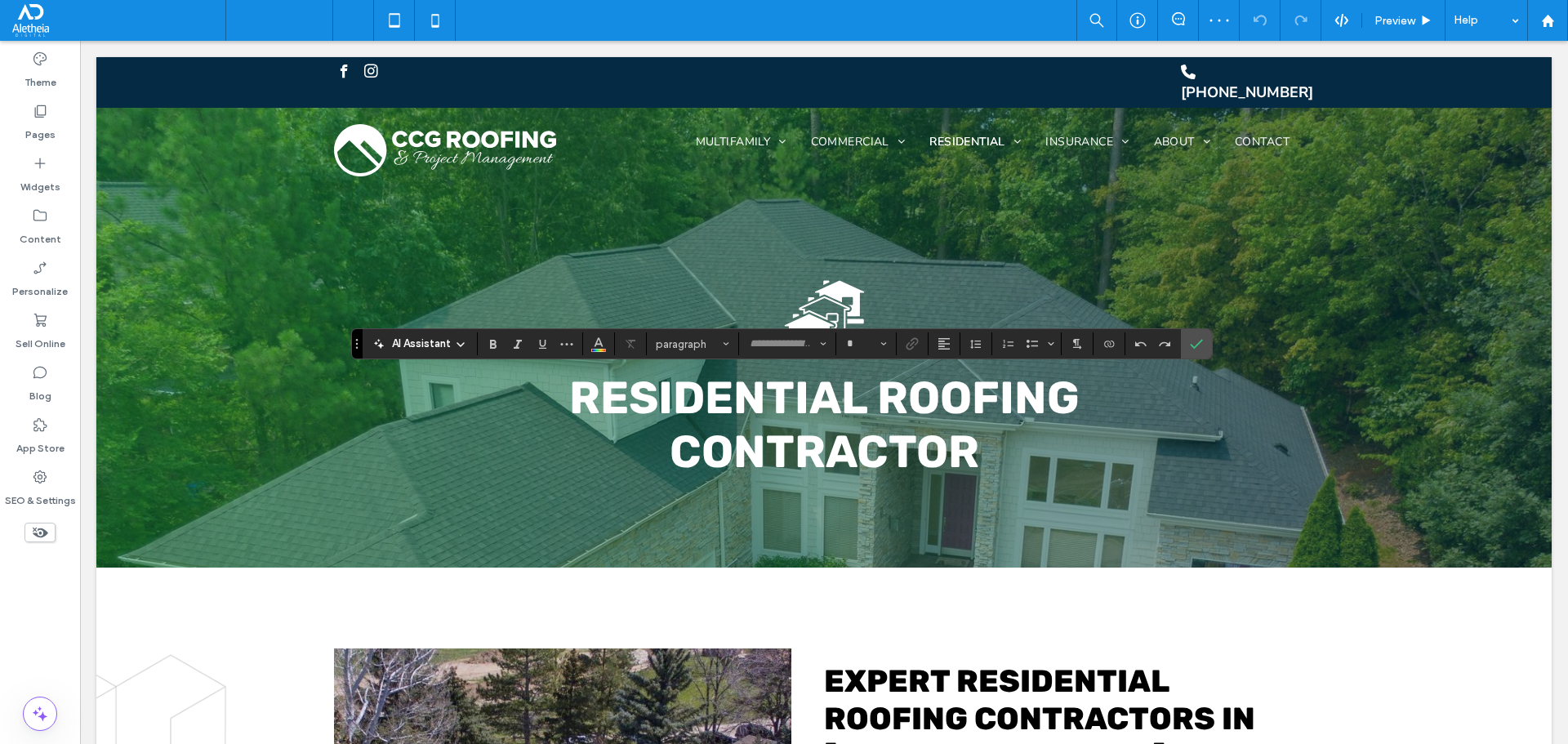
type input "*****"
type input "**"
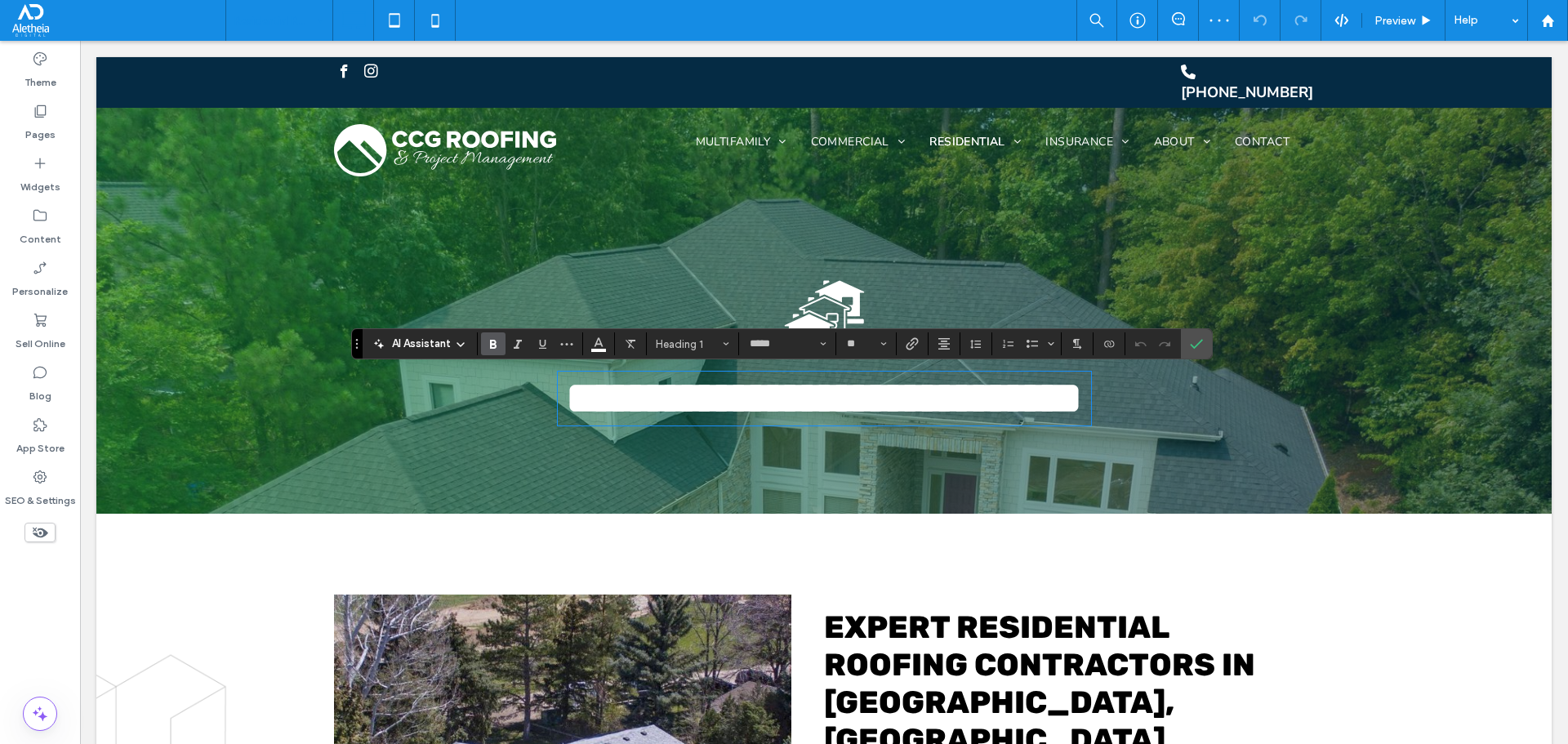
click at [945, 421] on span "**********" at bounding box center [824, 398] width 516 height 45
drag, startPoint x: 977, startPoint y: 449, endPoint x: 670, endPoint y: 436, distance: 307.3
click at [670, 426] on h1 "**********" at bounding box center [824, 399] width 534 height 54
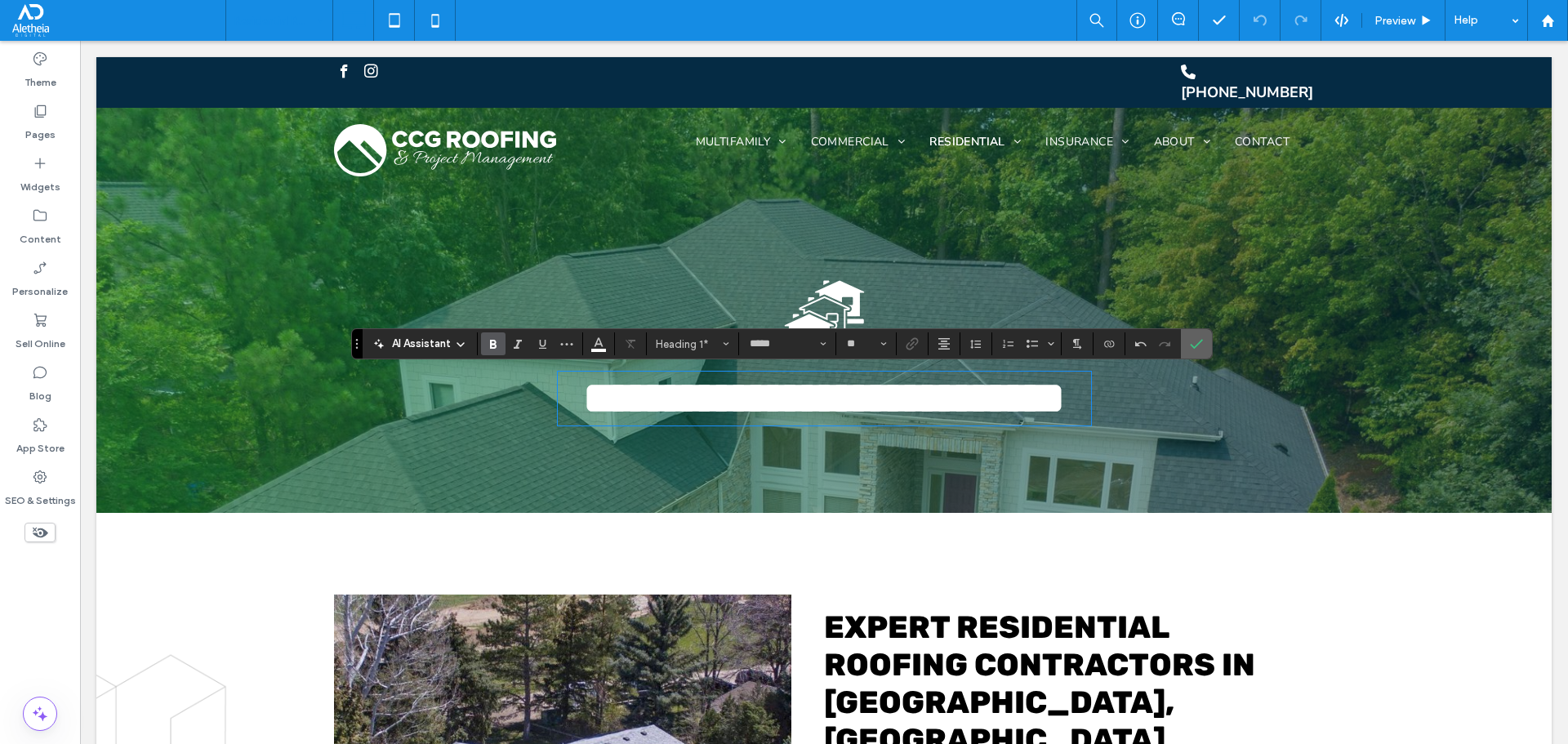
click at [1194, 347] on use "Confirm" at bounding box center [1196, 343] width 13 height 10
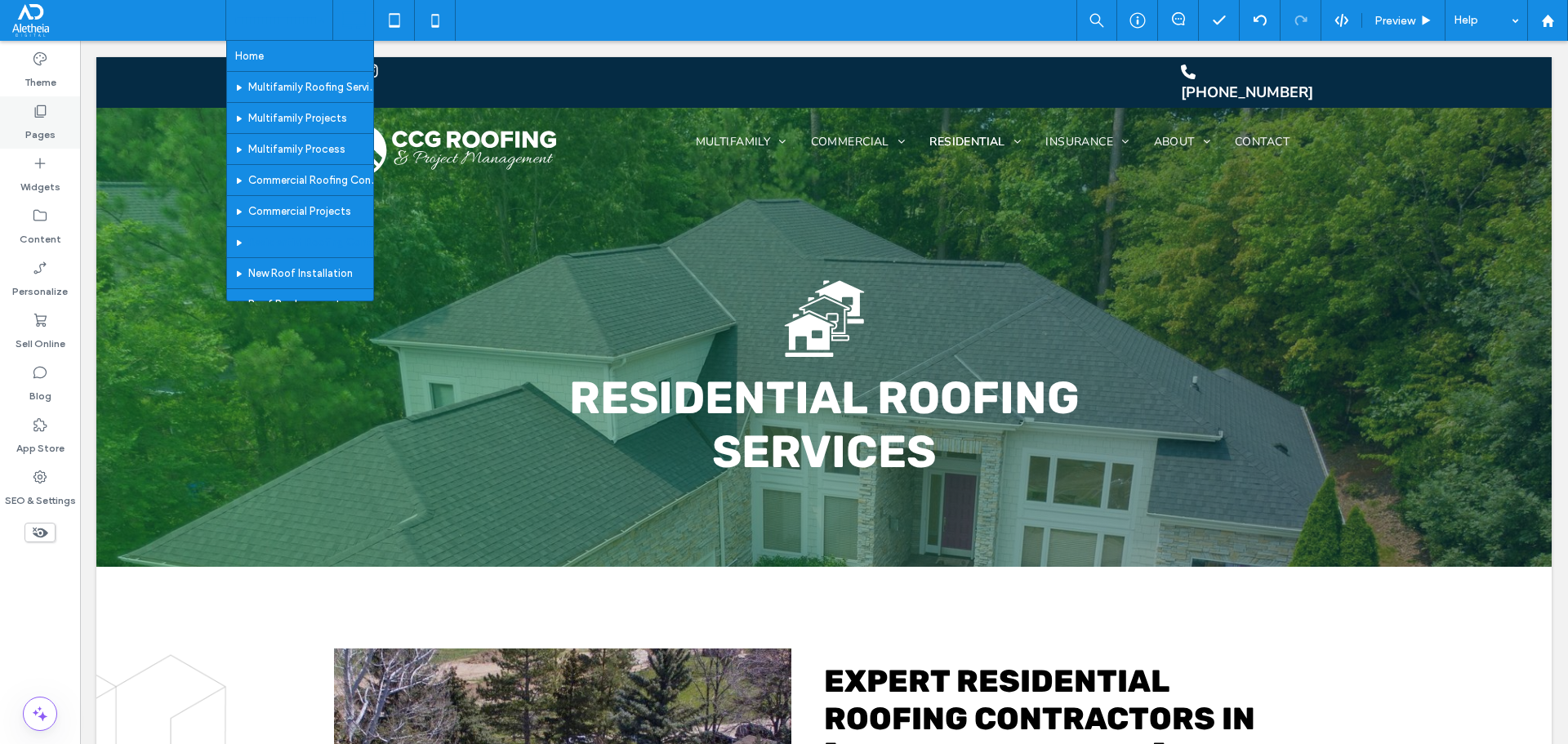
click at [49, 132] on label "Pages" at bounding box center [40, 130] width 31 height 23
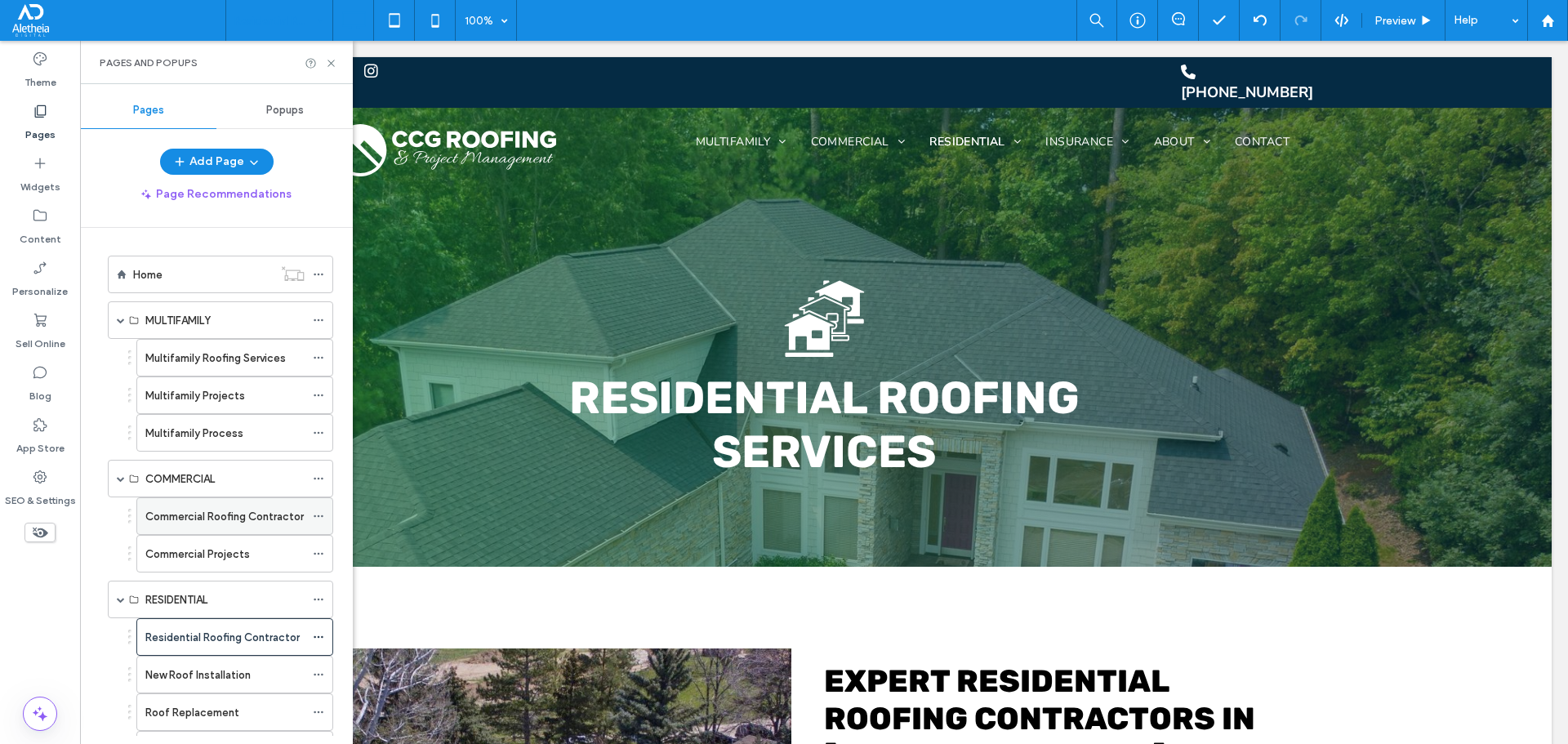
click at [283, 514] on label "Commercial Roofing Contractor" at bounding box center [224, 516] width 158 height 29
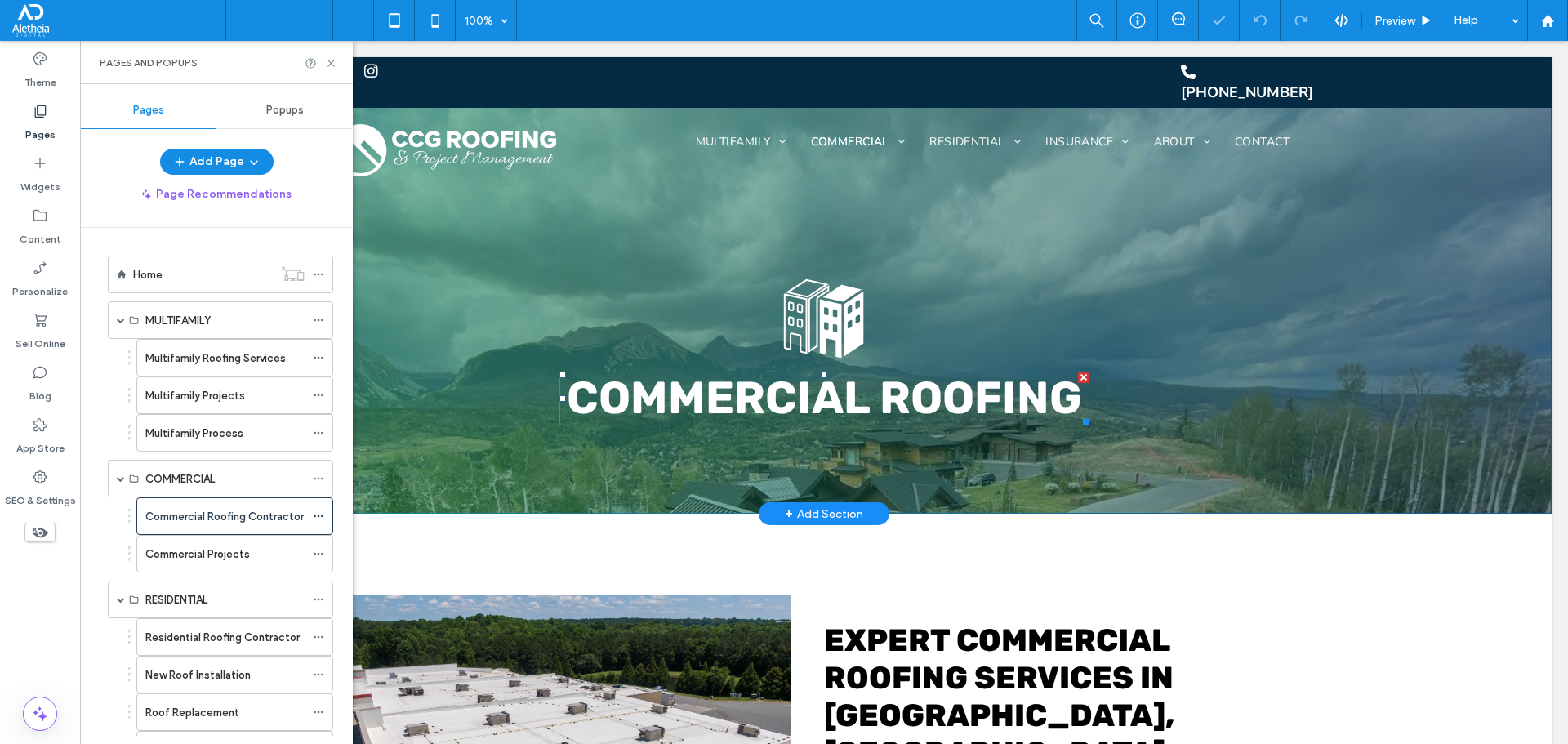
click at [1030, 415] on span "Commercial Roofing" at bounding box center [824, 398] width 515 height 53
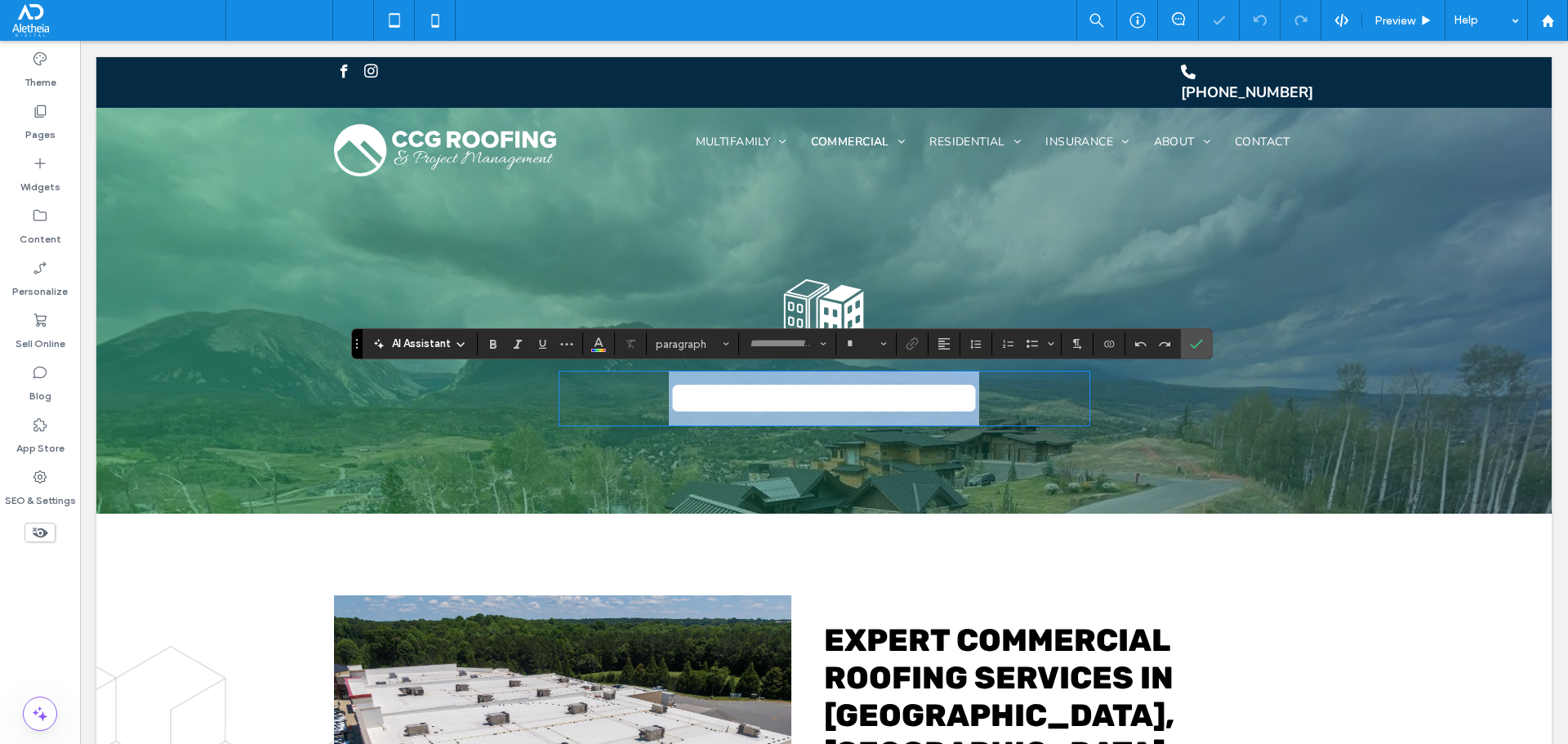
type input "*****"
type input "**"
click at [980, 394] on span "**********" at bounding box center [824, 398] width 311 height 45
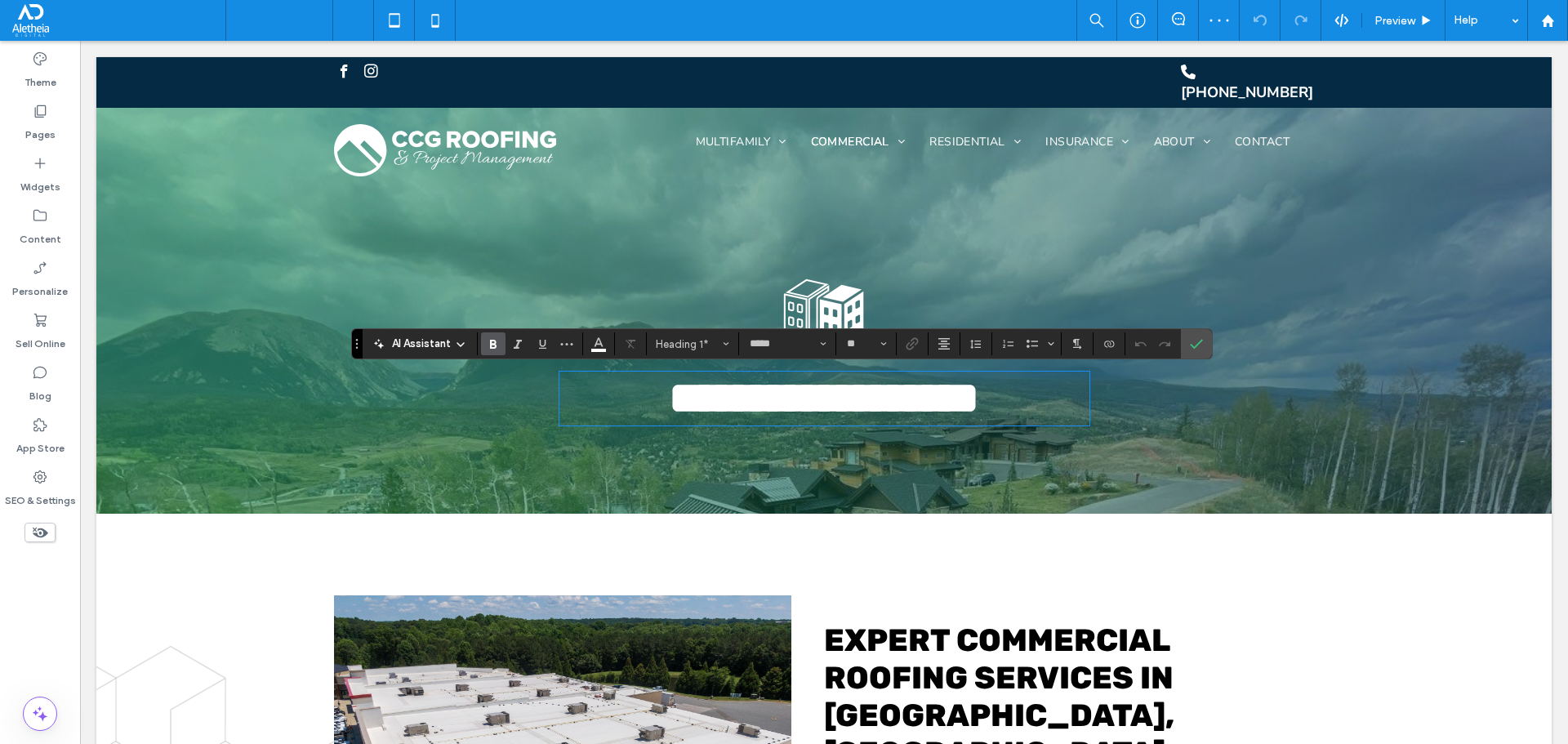
click at [980, 394] on span "**********" at bounding box center [824, 398] width 311 height 45
click at [1196, 341] on icon "Confirm" at bounding box center [1196, 344] width 13 height 13
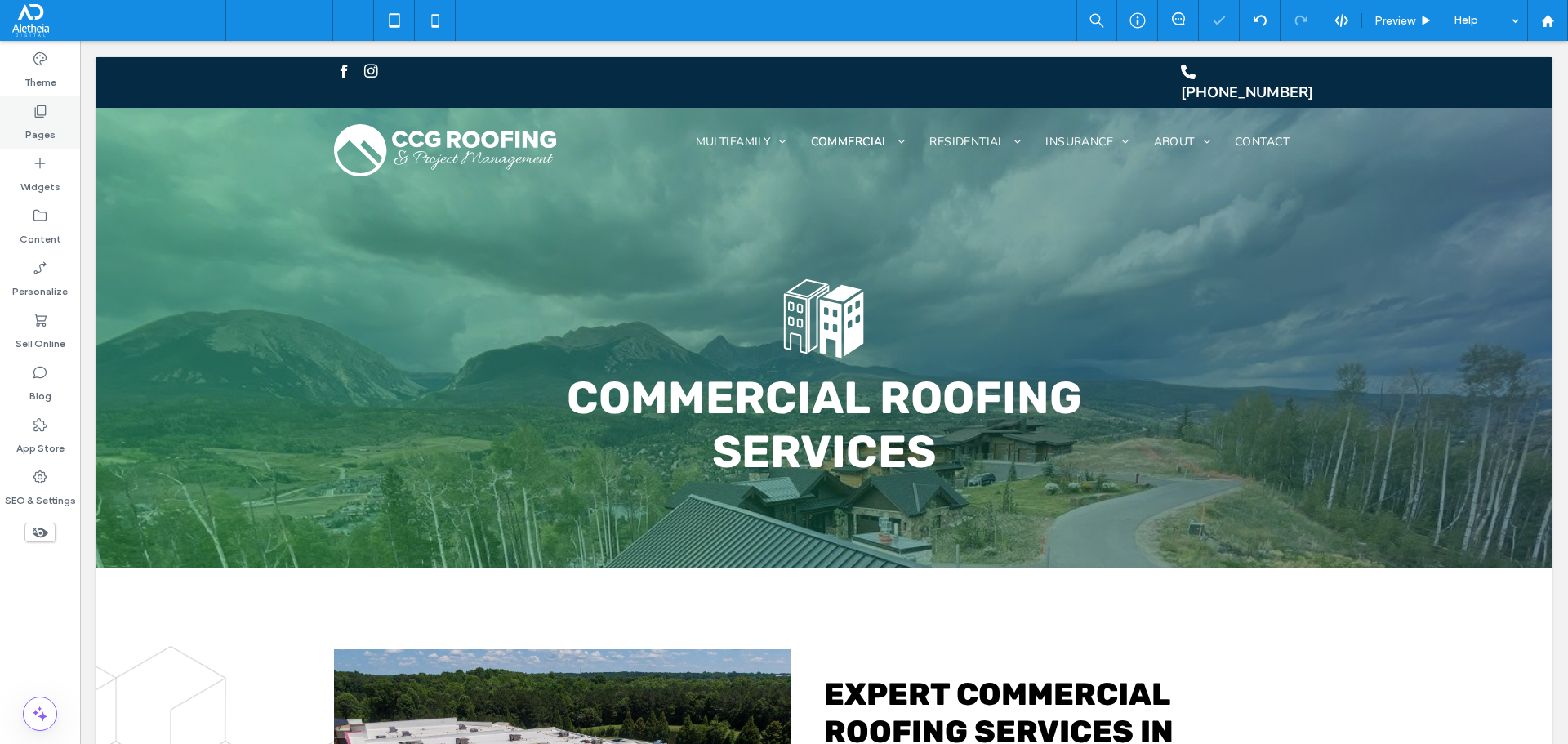
click at [45, 125] on label "Pages" at bounding box center [40, 130] width 31 height 23
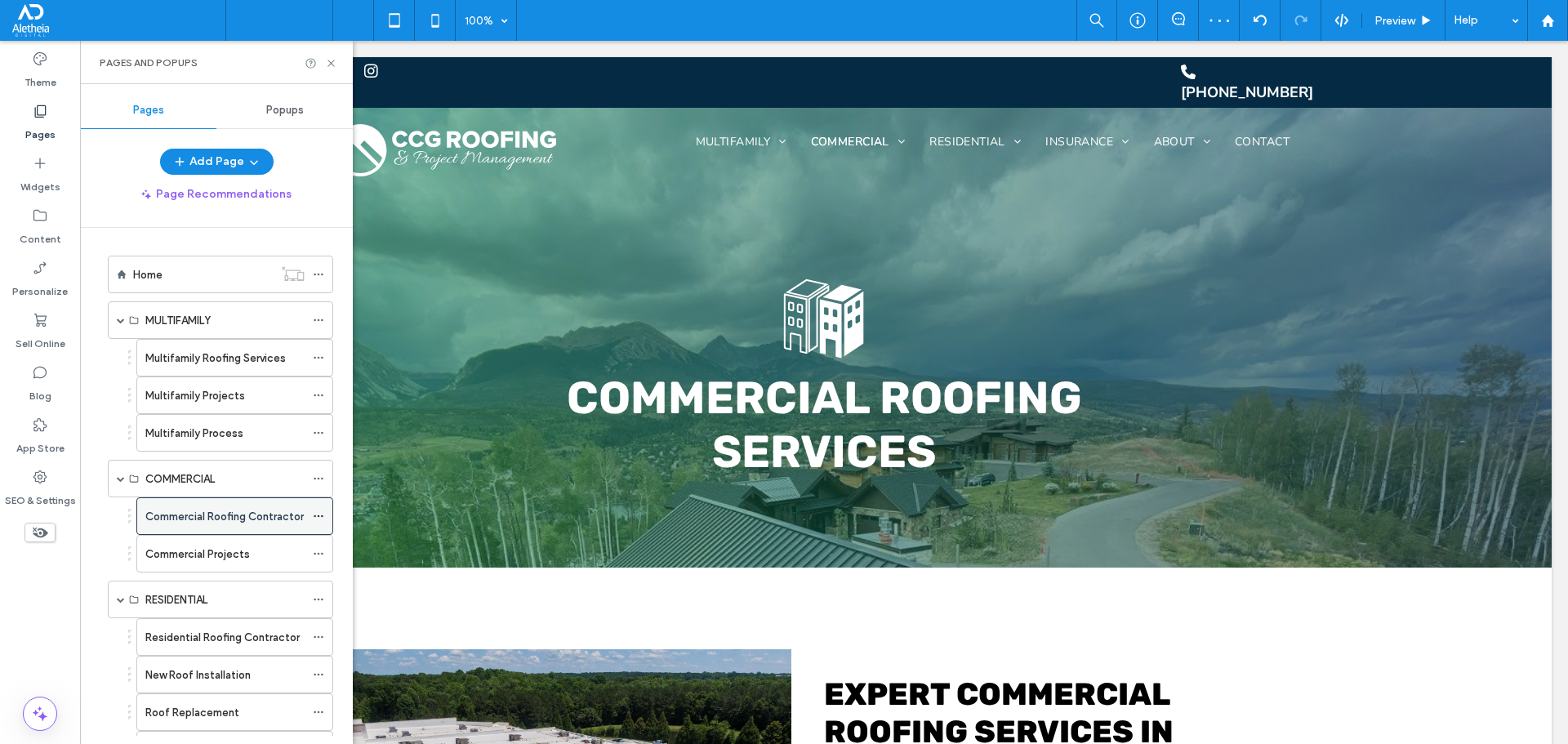
click at [319, 515] on icon at bounding box center [318, 516] width 11 height 11
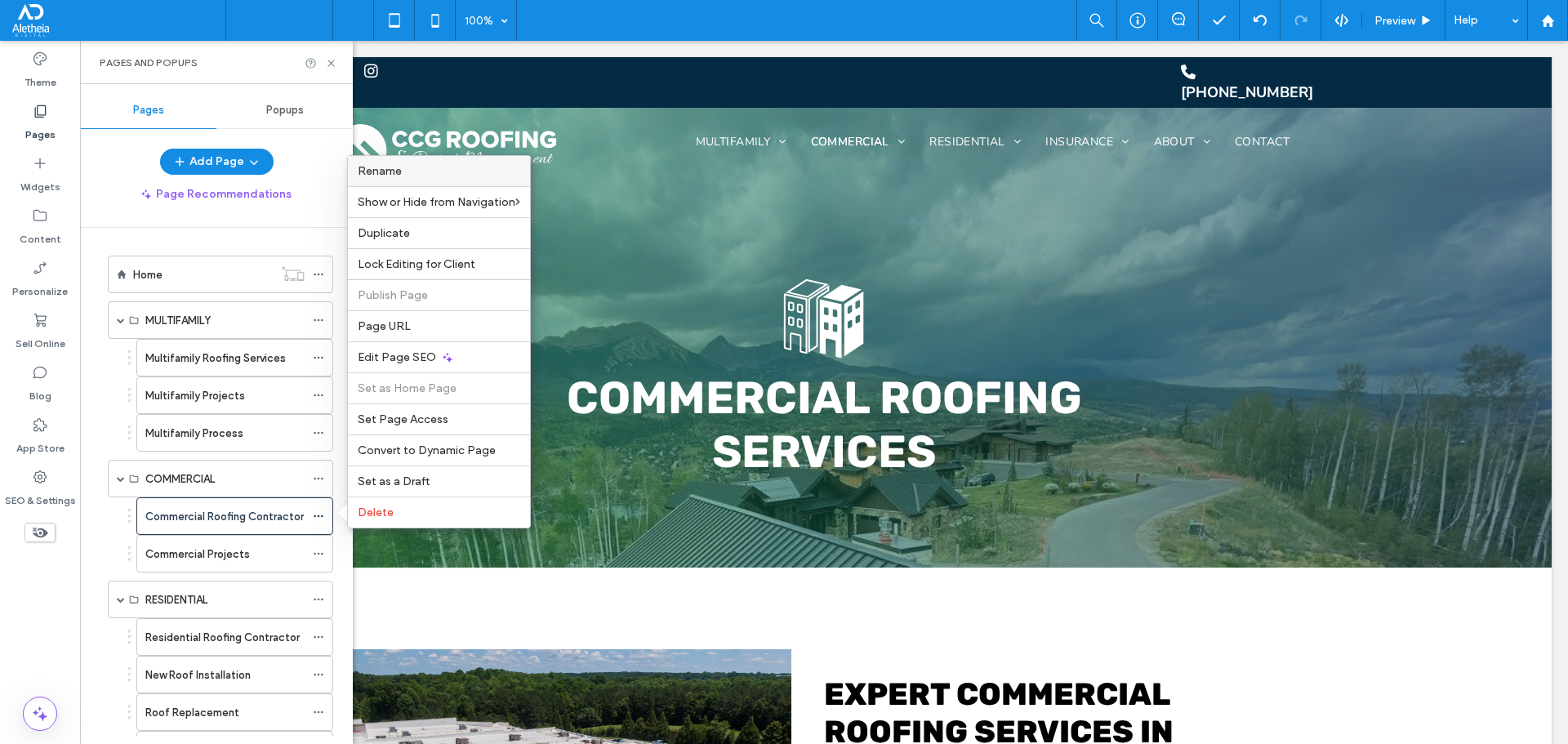
click at [437, 165] on label "Rename" at bounding box center [439, 170] width 163 height 14
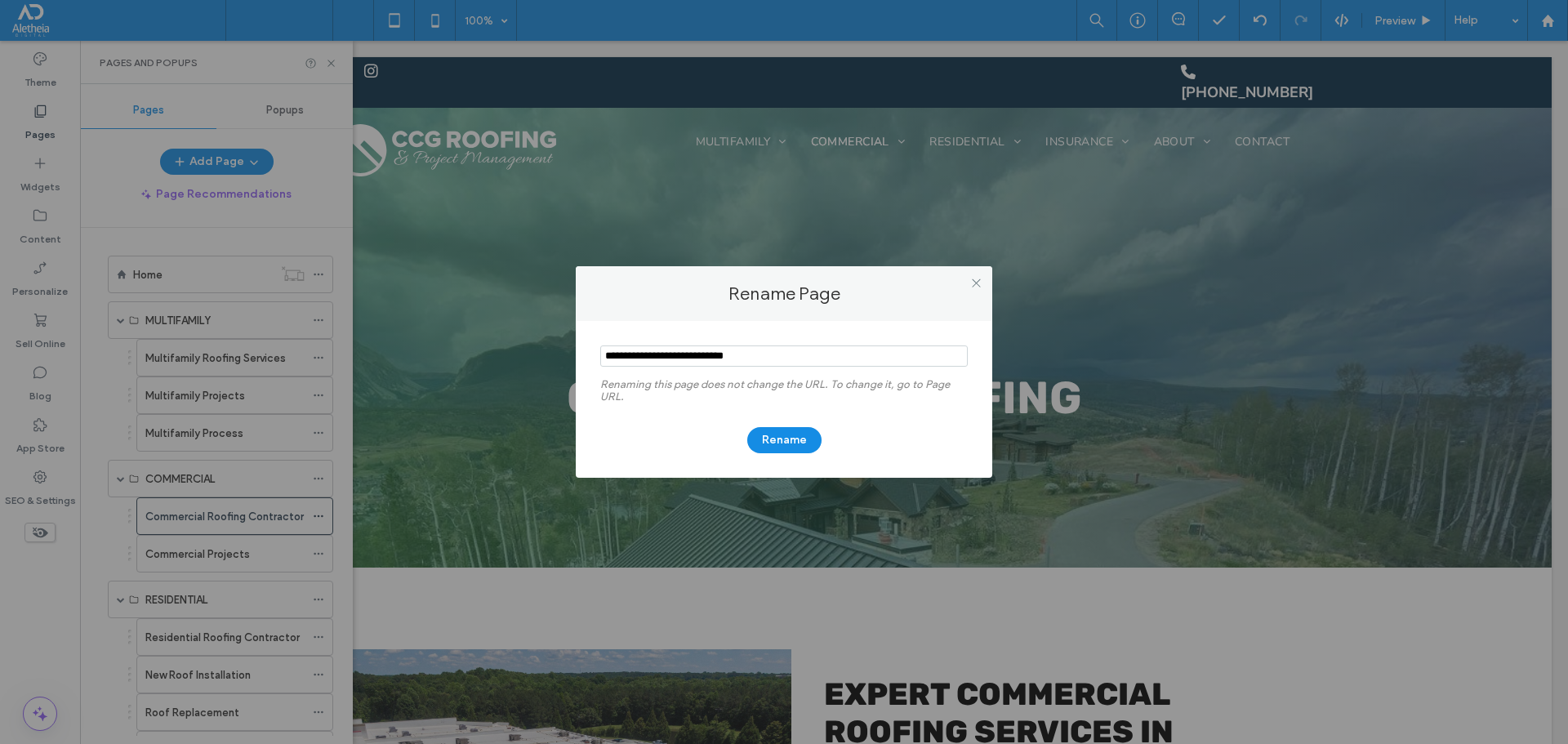
drag, startPoint x: 779, startPoint y: 353, endPoint x: 711, endPoint y: 357, distance: 68.1
click at [711, 357] on input "notEmpty" at bounding box center [784, 355] width 367 height 21
type input "**********"
click at [790, 436] on button "Rename" at bounding box center [784, 440] width 74 height 26
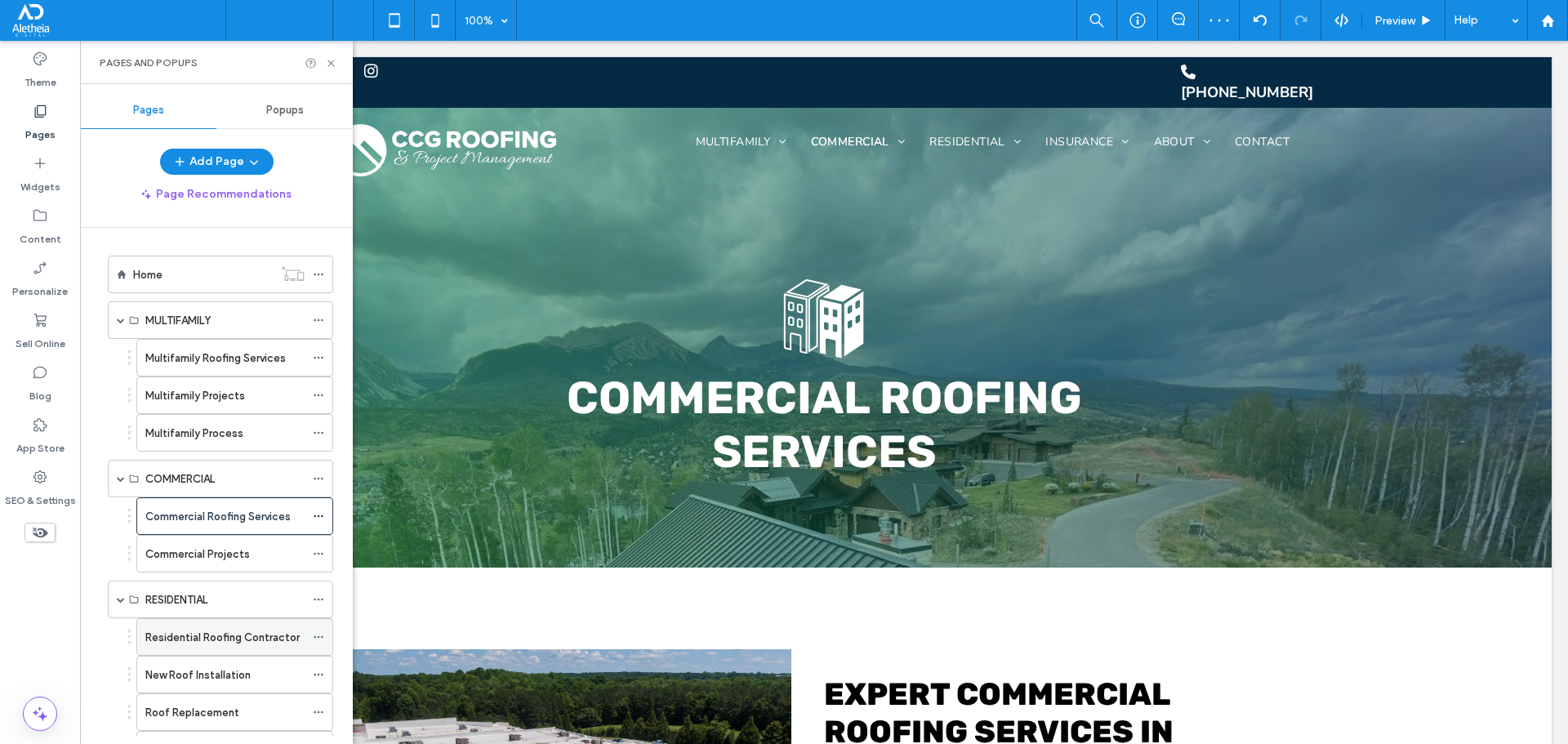
click at [319, 636] on icon at bounding box center [318, 637] width 11 height 11
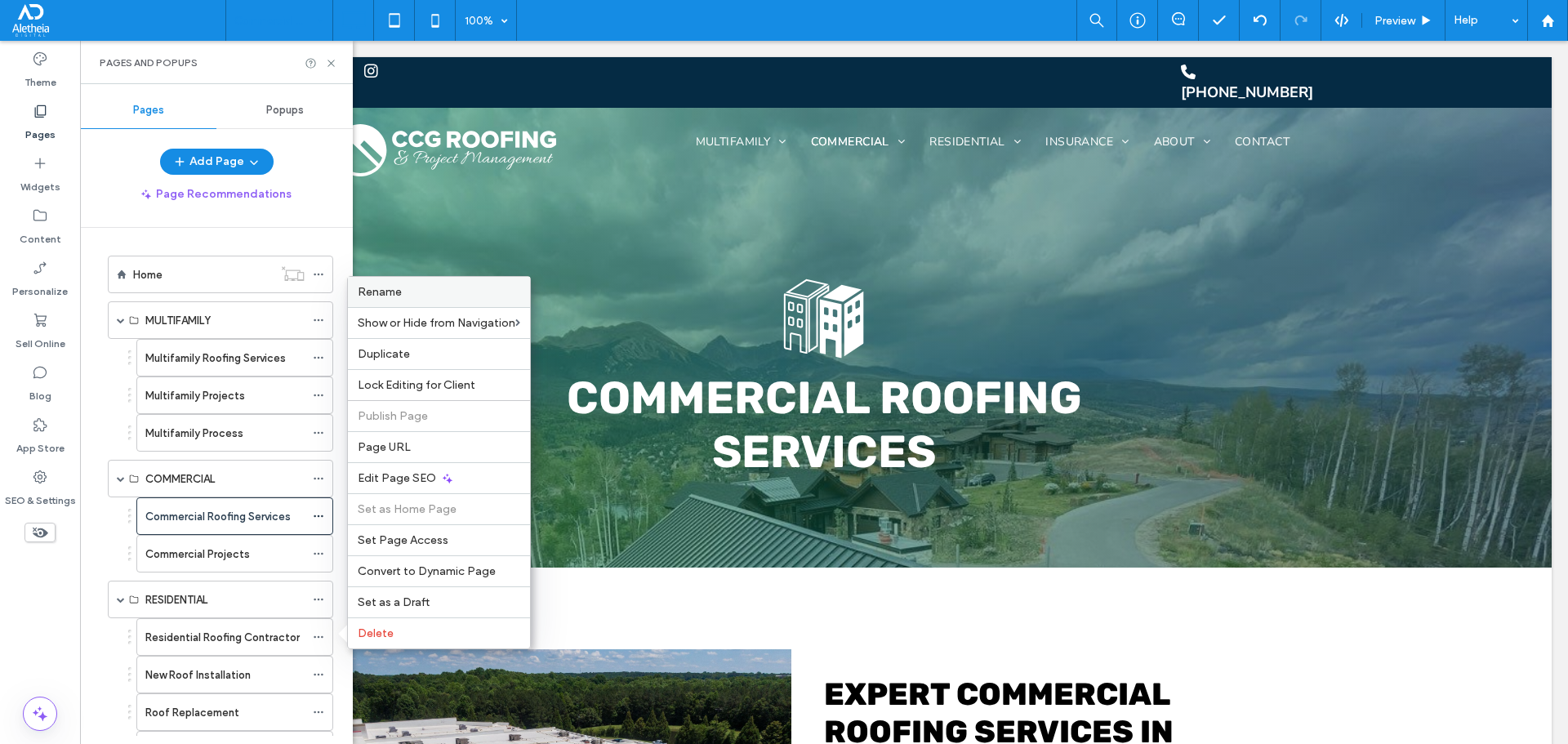
click at [450, 296] on label "Rename" at bounding box center [439, 291] width 163 height 14
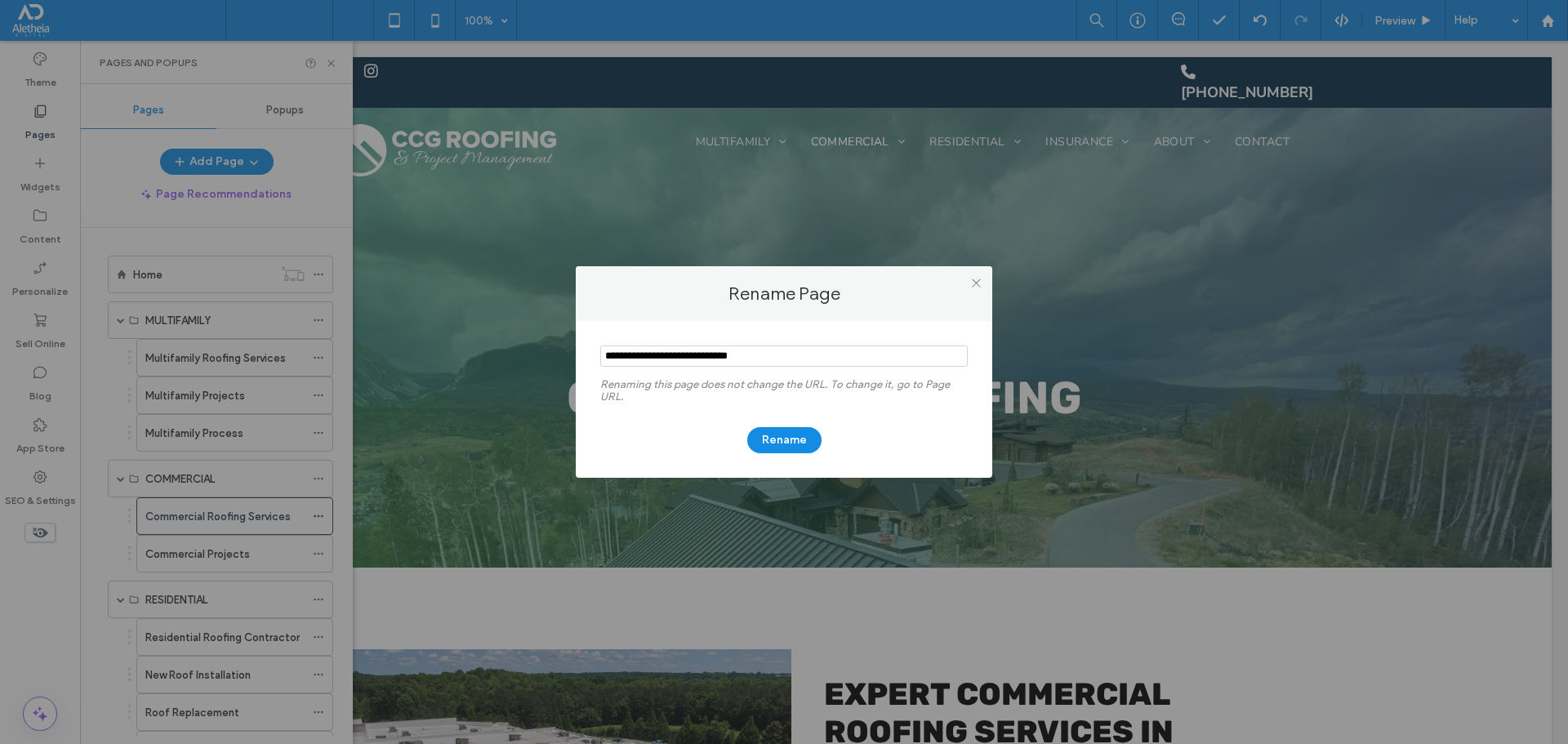
drag, startPoint x: 786, startPoint y: 359, endPoint x: 705, endPoint y: 363, distance: 81.1
click at [705, 363] on input "notEmpty" at bounding box center [784, 355] width 367 height 21
type input "**********"
click at [787, 444] on button "Rename" at bounding box center [784, 440] width 74 height 26
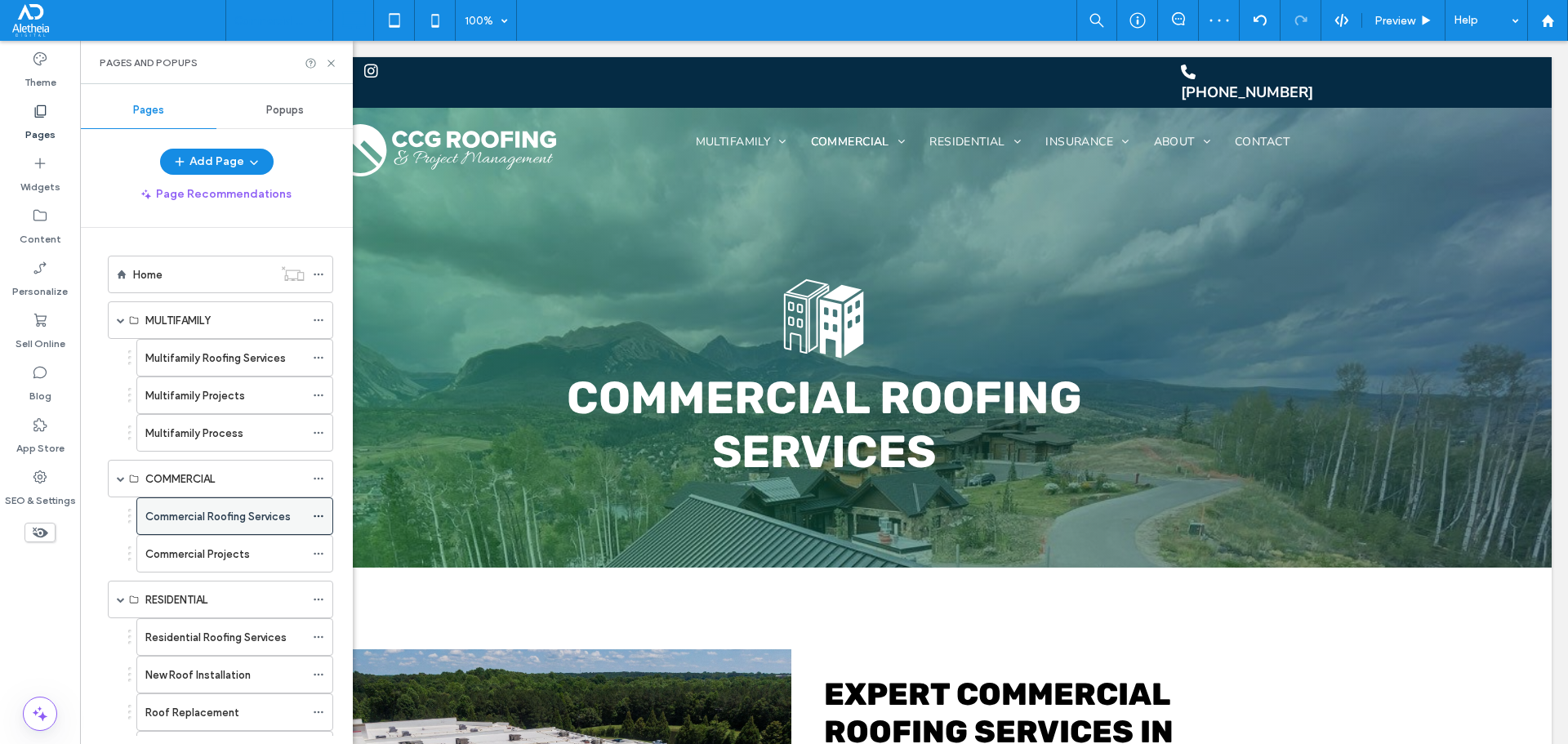
click at [316, 515] on icon at bounding box center [318, 516] width 11 height 11
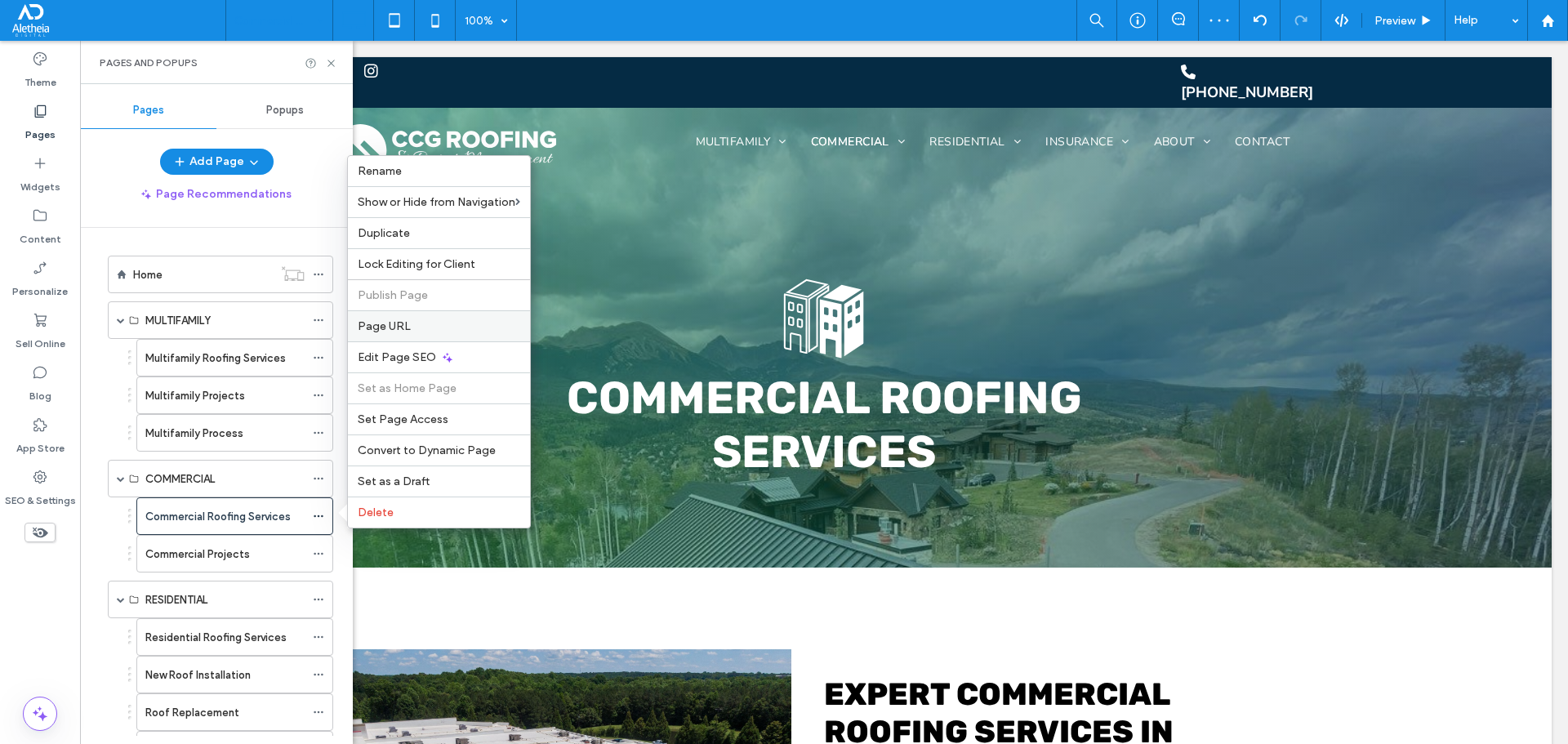
click at [442, 324] on label "Page URL" at bounding box center [439, 326] width 163 height 14
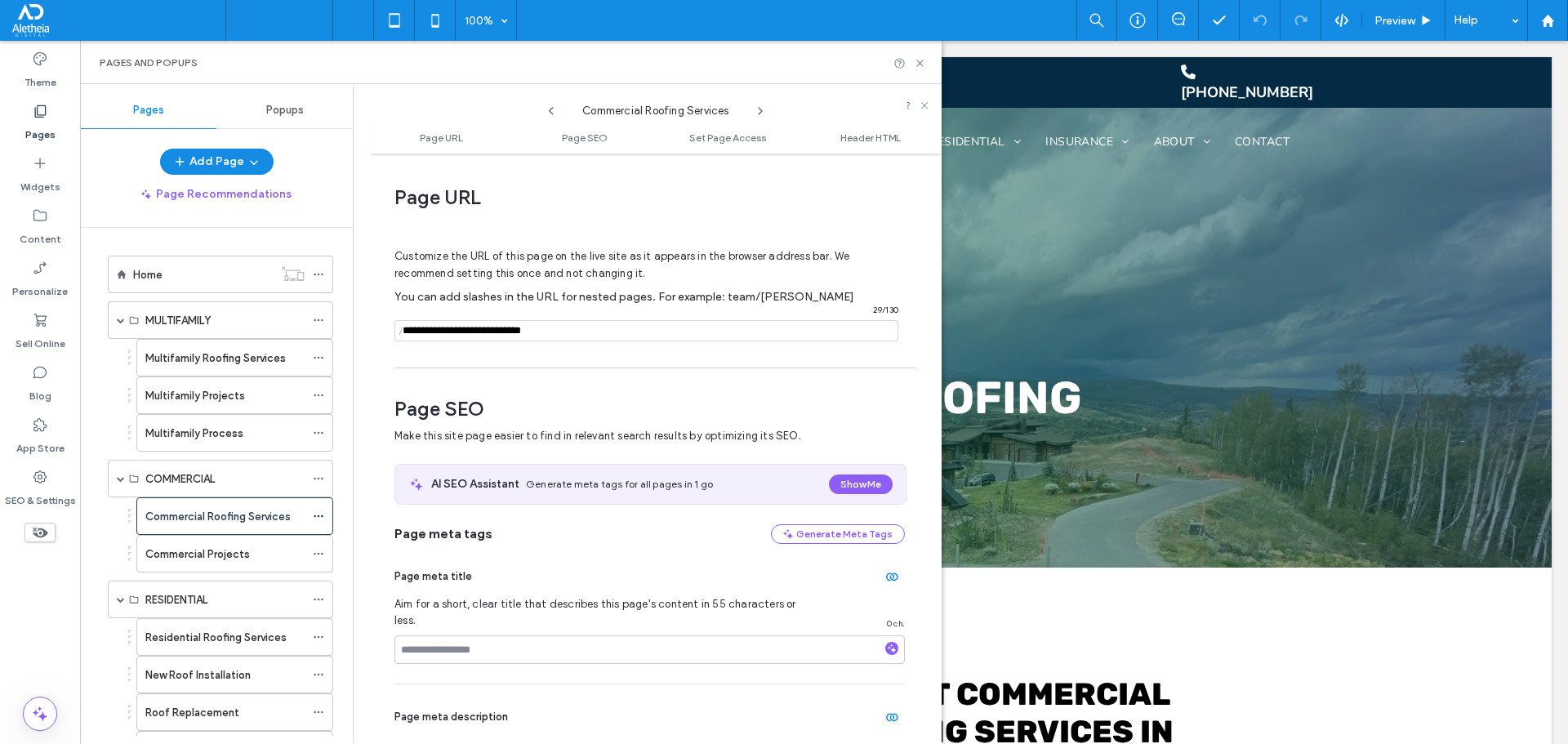
drag, startPoint x: 584, startPoint y: 325, endPoint x: 507, endPoint y: 332, distance: 77.3
click at [507, 332] on input "notEmpty" at bounding box center [646, 330] width 504 height 21
type input "**********"
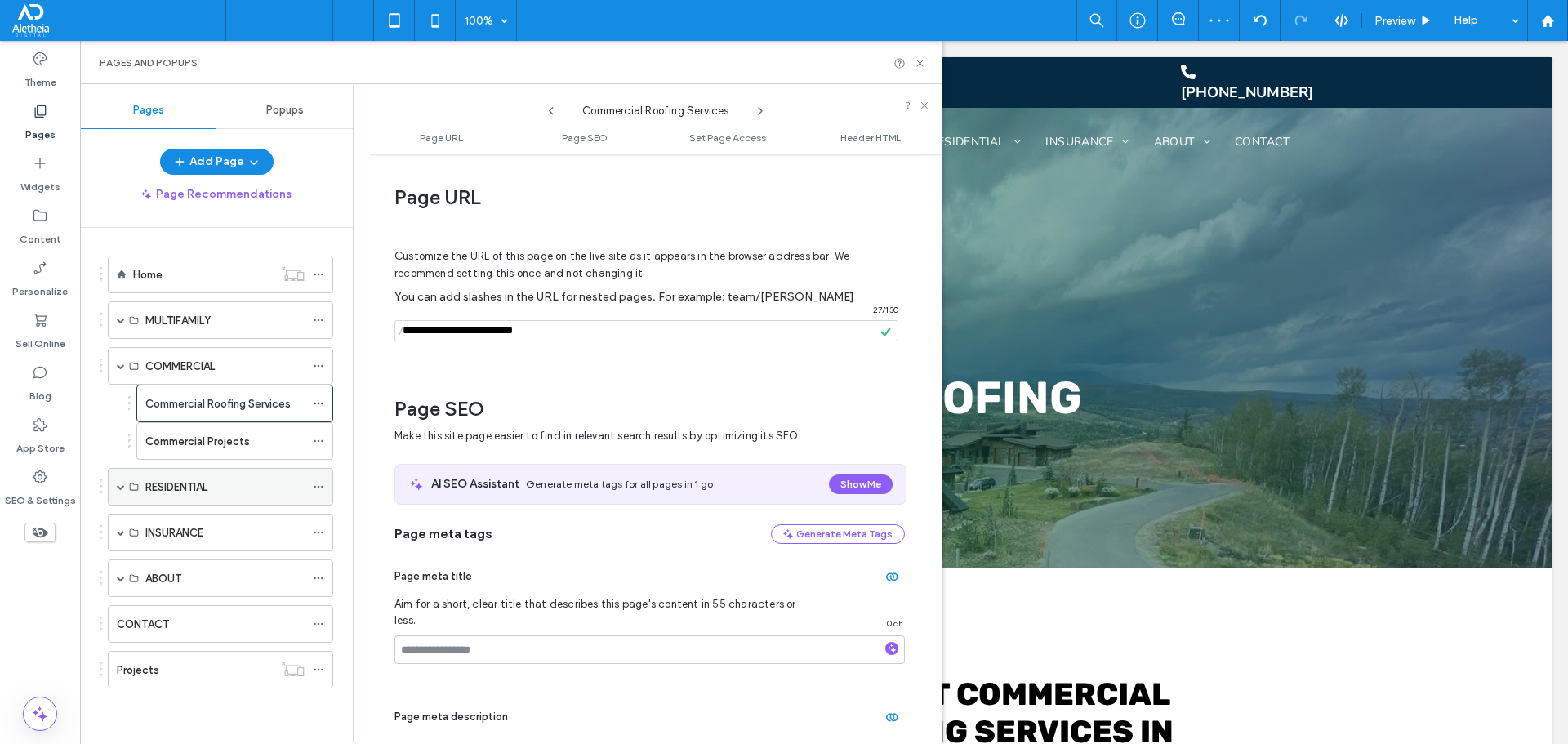
click at [116, 490] on div "RESIDENTIAL" at bounding box center [221, 487] width 226 height 38
click at [122, 485] on span at bounding box center [120, 487] width 8 height 8
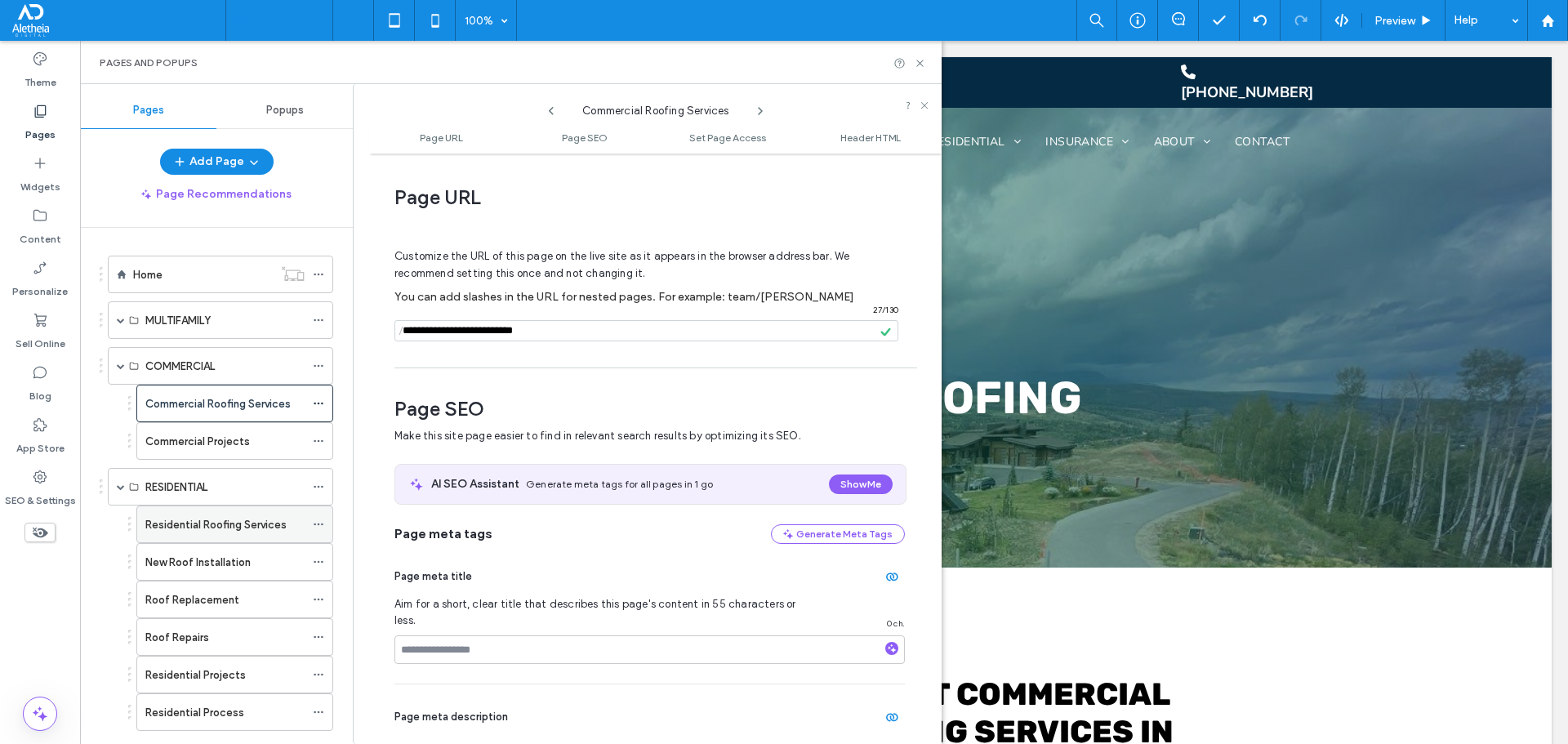
click at [303, 525] on div "Residential Roofing Services" at bounding box center [225, 525] width 159 height 18
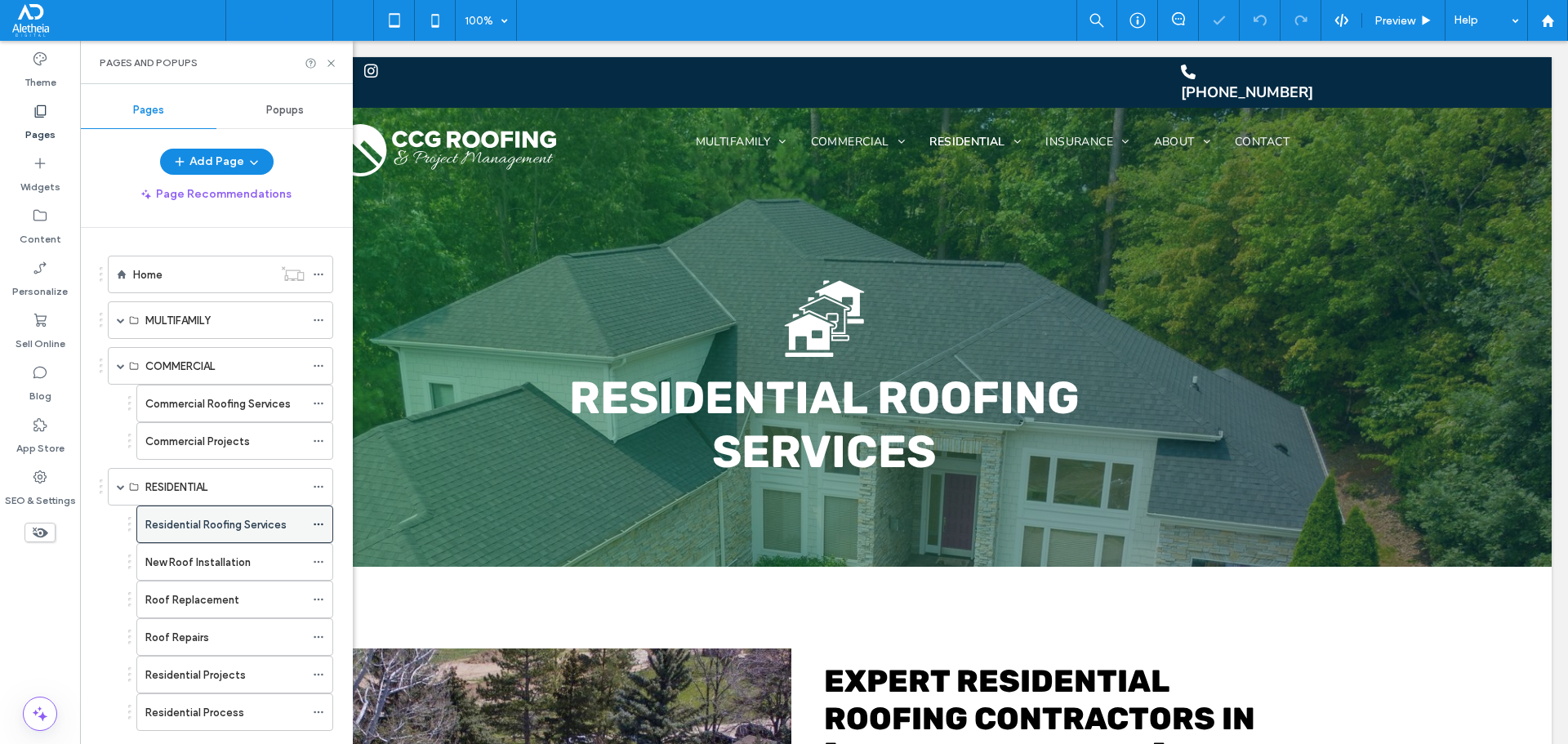
click at [325, 525] on div at bounding box center [322, 525] width 19 height 24
click at [319, 525] on use at bounding box center [318, 525] width 9 height 3
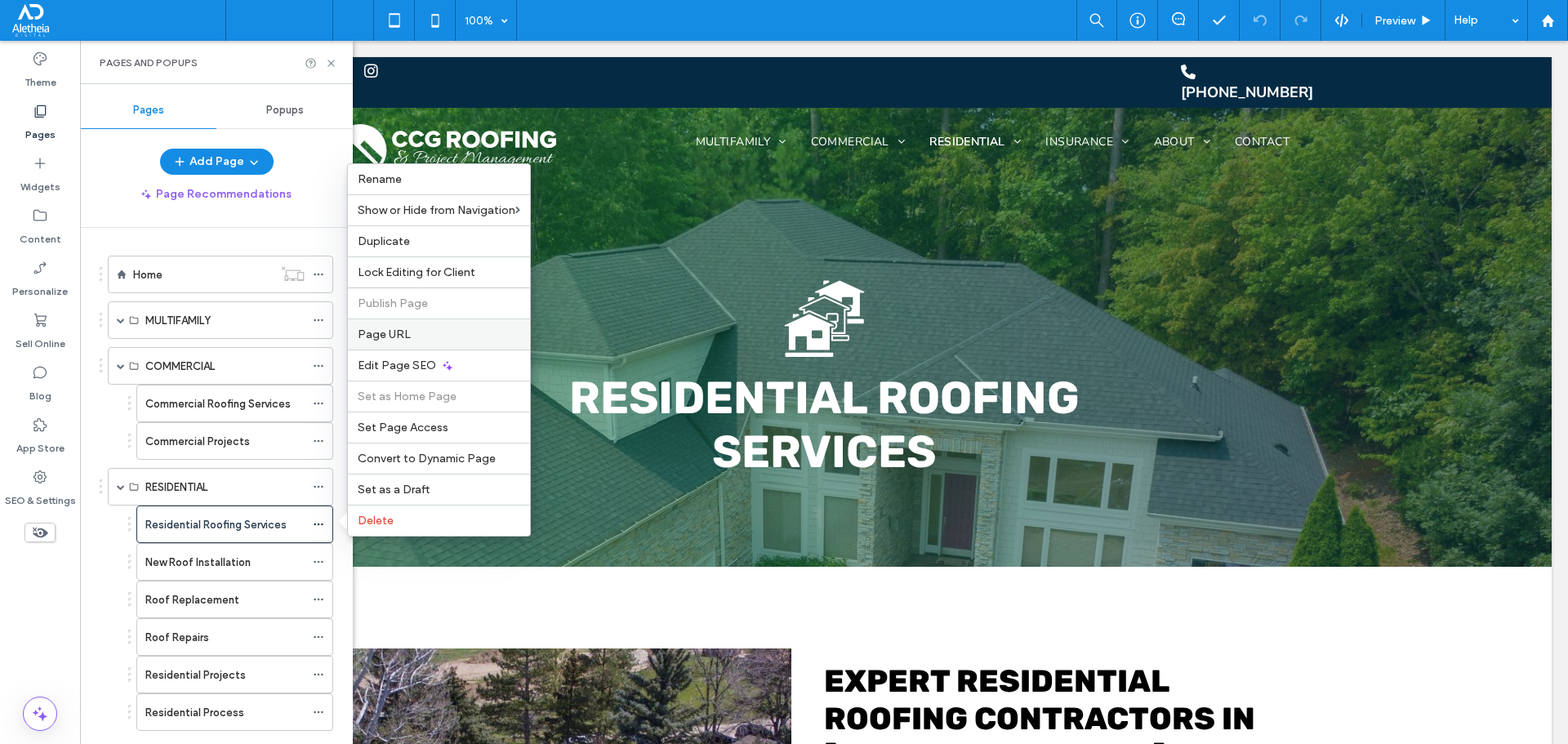
click at [426, 336] on label "Page URL" at bounding box center [439, 334] width 163 height 14
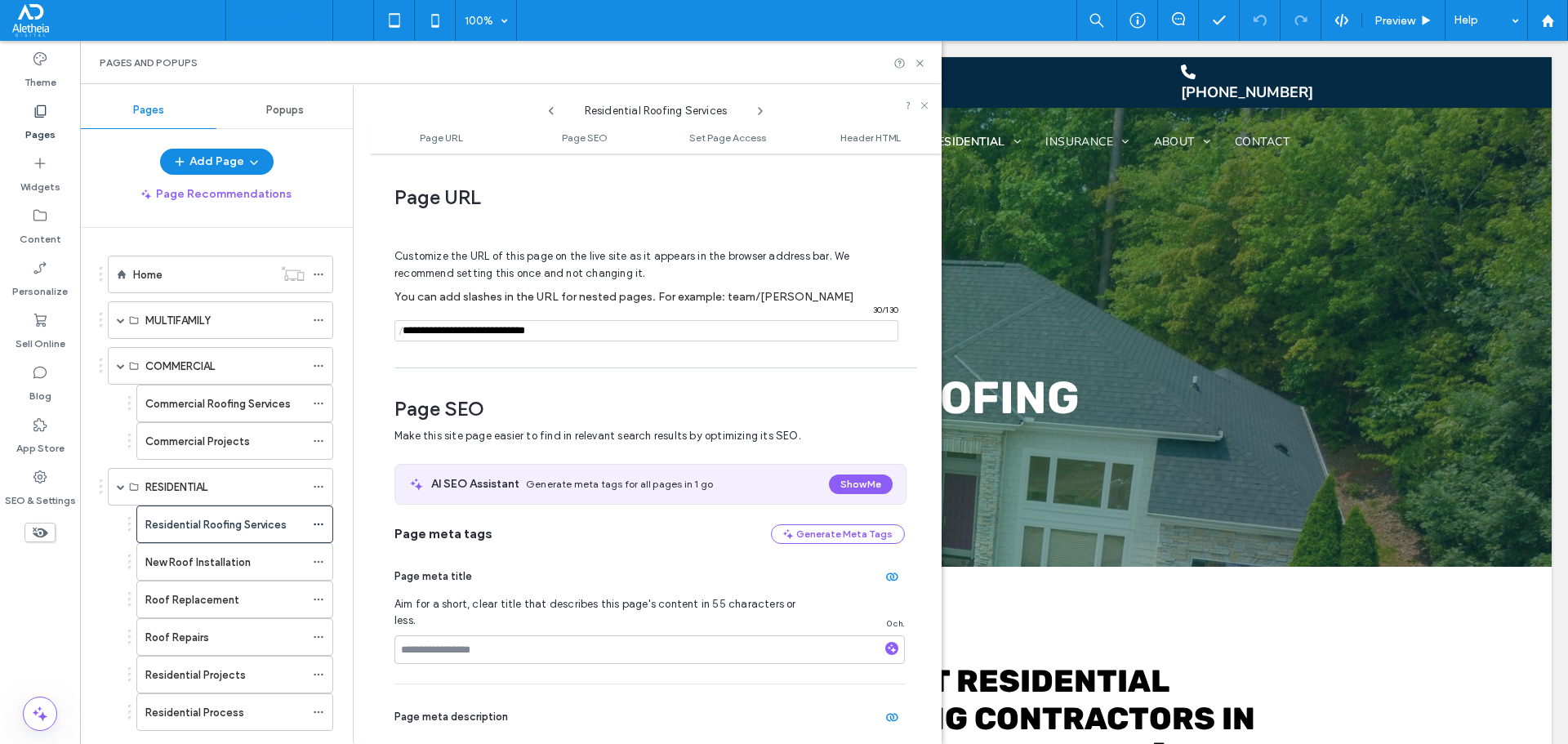
drag, startPoint x: 584, startPoint y: 332, endPoint x: 500, endPoint y: 339, distance: 84.3
click at [500, 339] on input "notEmpty" at bounding box center [646, 330] width 504 height 21
type input "**********"
click at [558, 375] on div "Page URL Customize the URL of this page on the live site as it appears in the b…" at bounding box center [656, 449] width 572 height 575
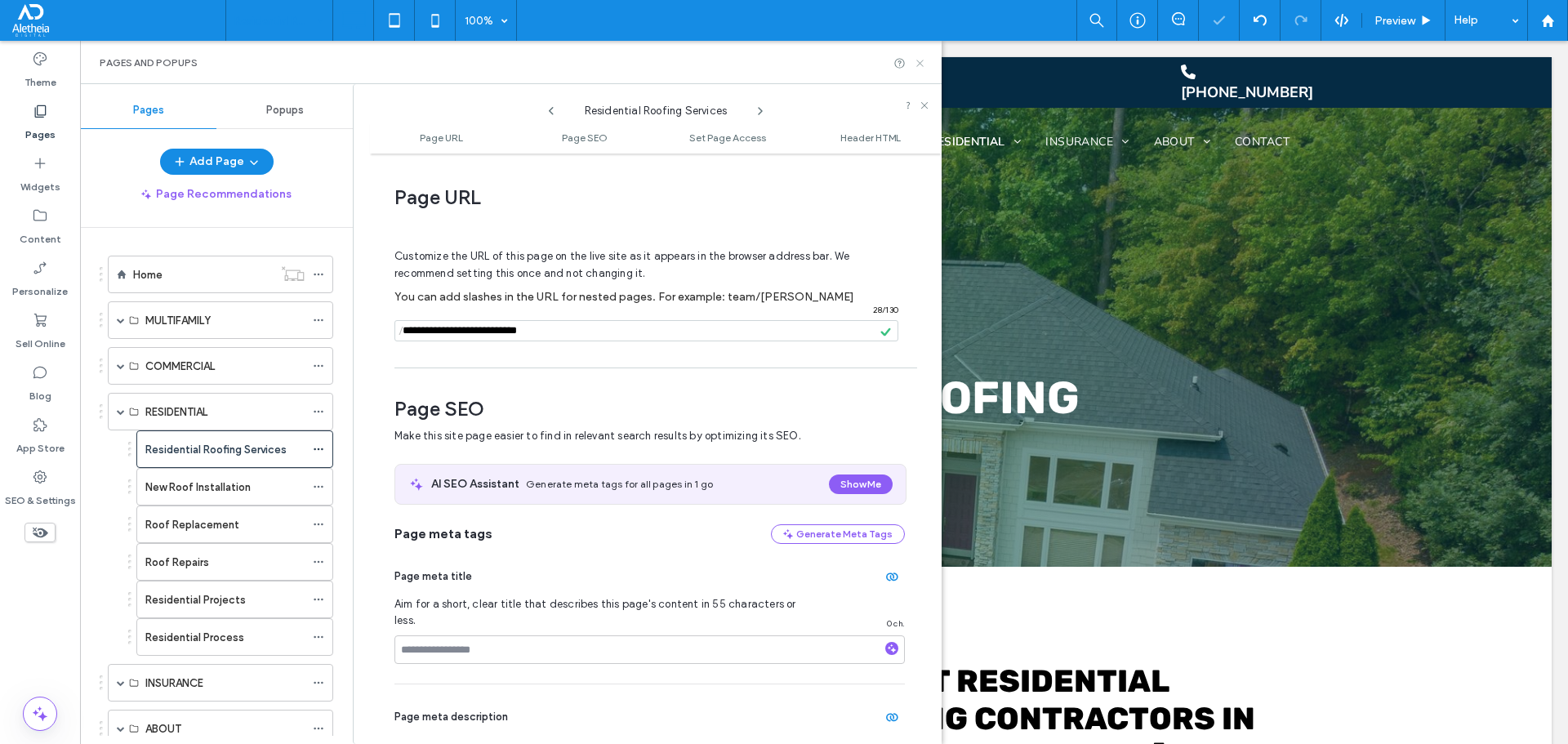
click at [922, 65] on use at bounding box center [920, 62] width 6 height 6
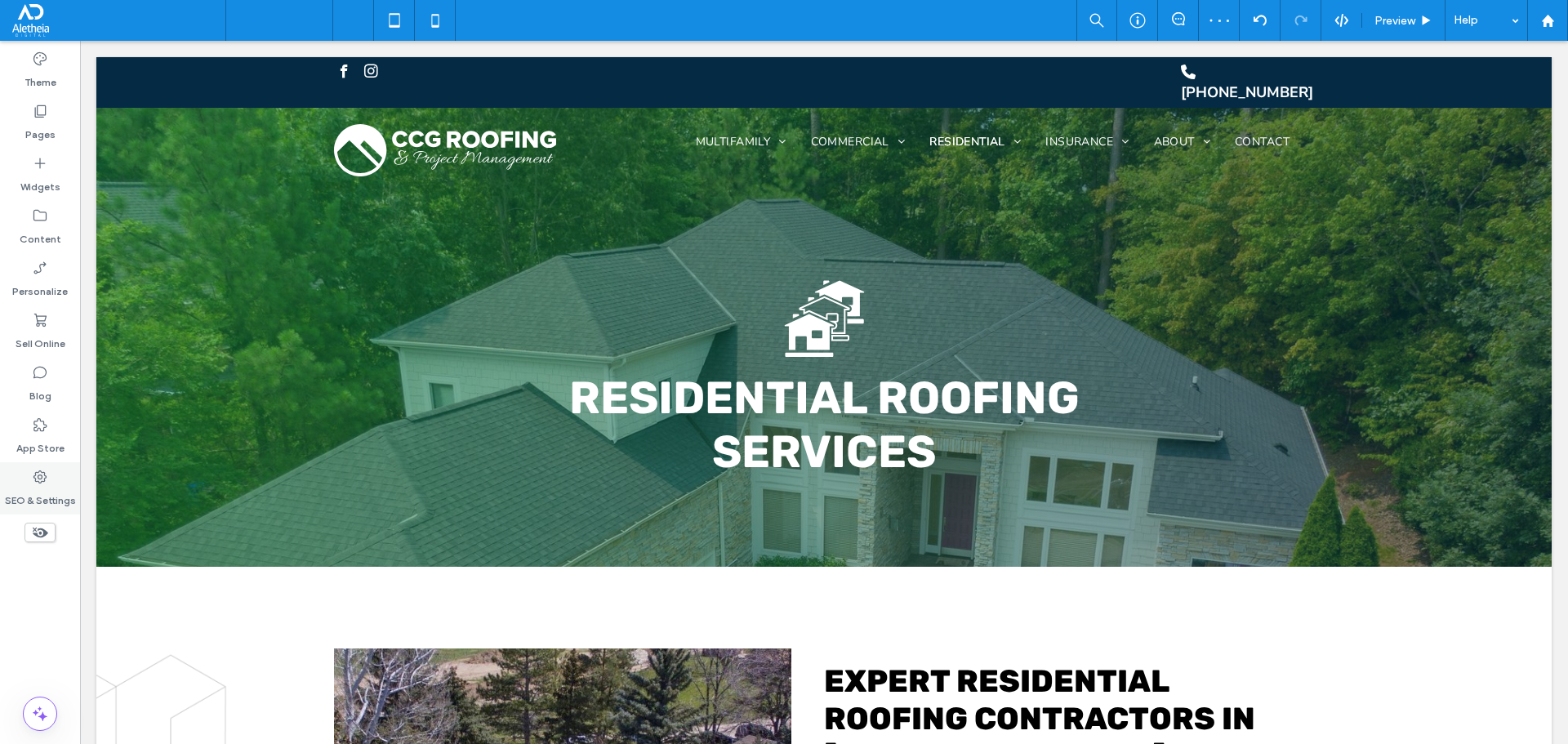
click at [31, 475] on div "SEO & Settings" at bounding box center [40, 489] width 80 height 53
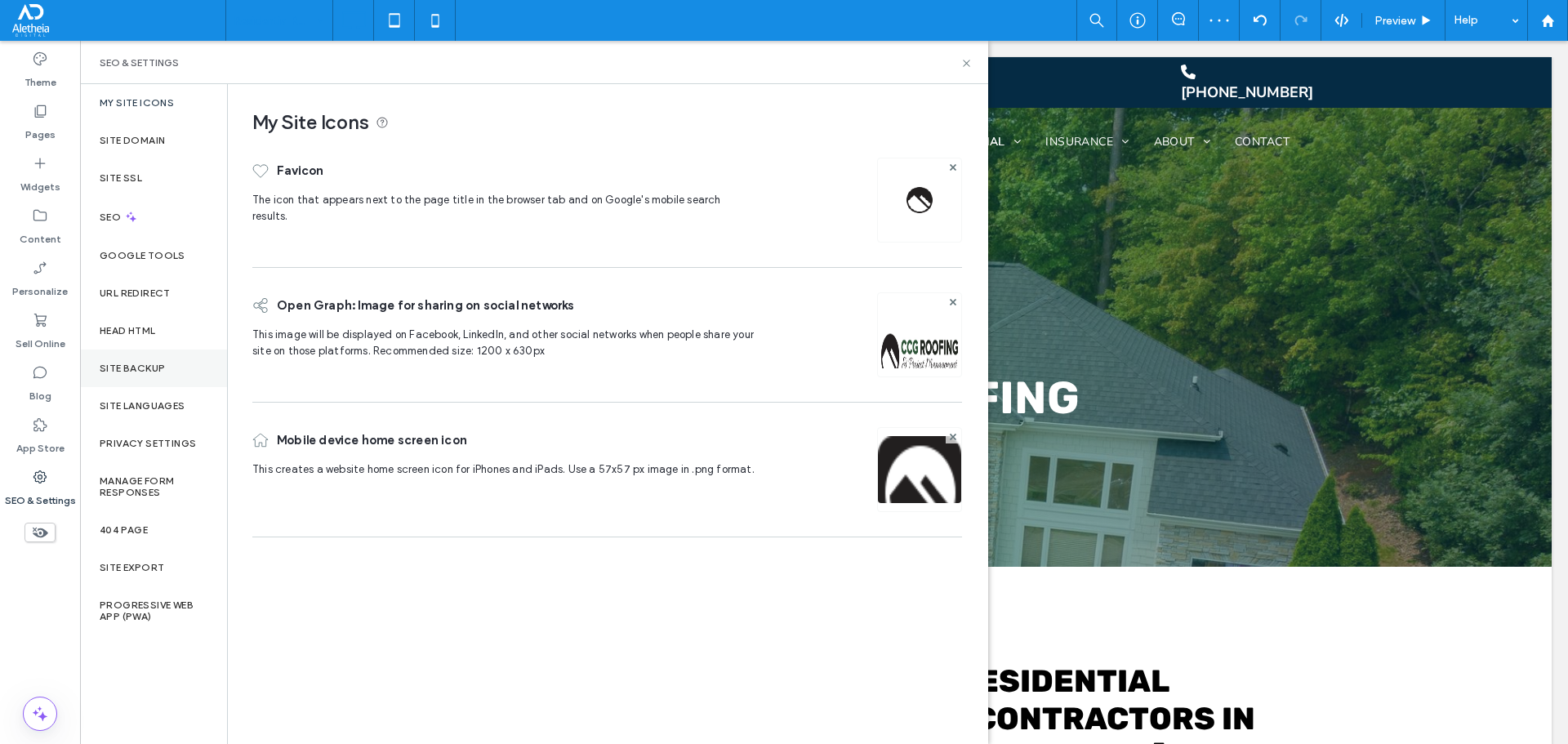
click at [128, 373] on label "Site Backup" at bounding box center [132, 368] width 66 height 11
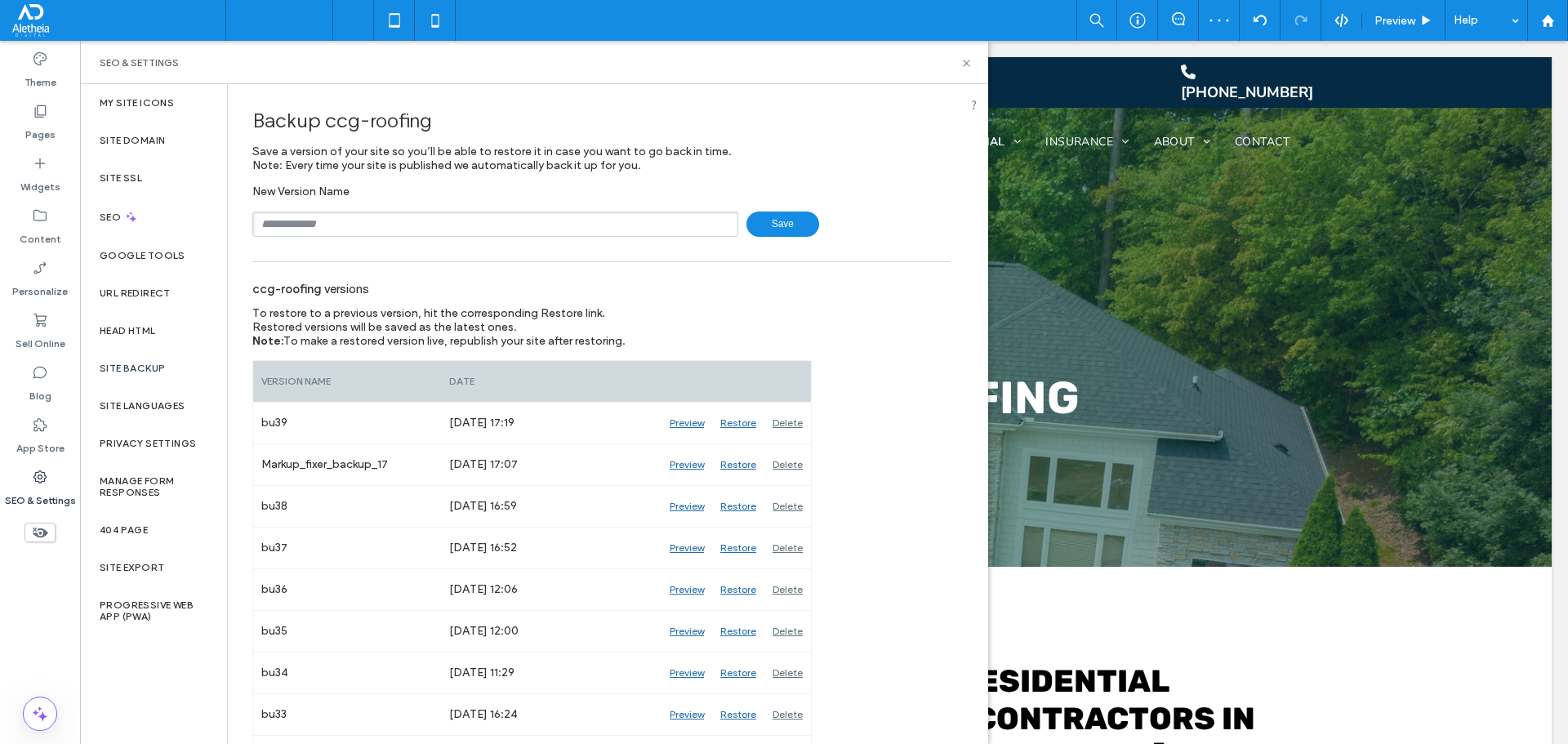
click at [318, 222] on input "text" at bounding box center [495, 224] width 486 height 25
type input "****"
click at [966, 63] on icon at bounding box center [966, 63] width 12 height 12
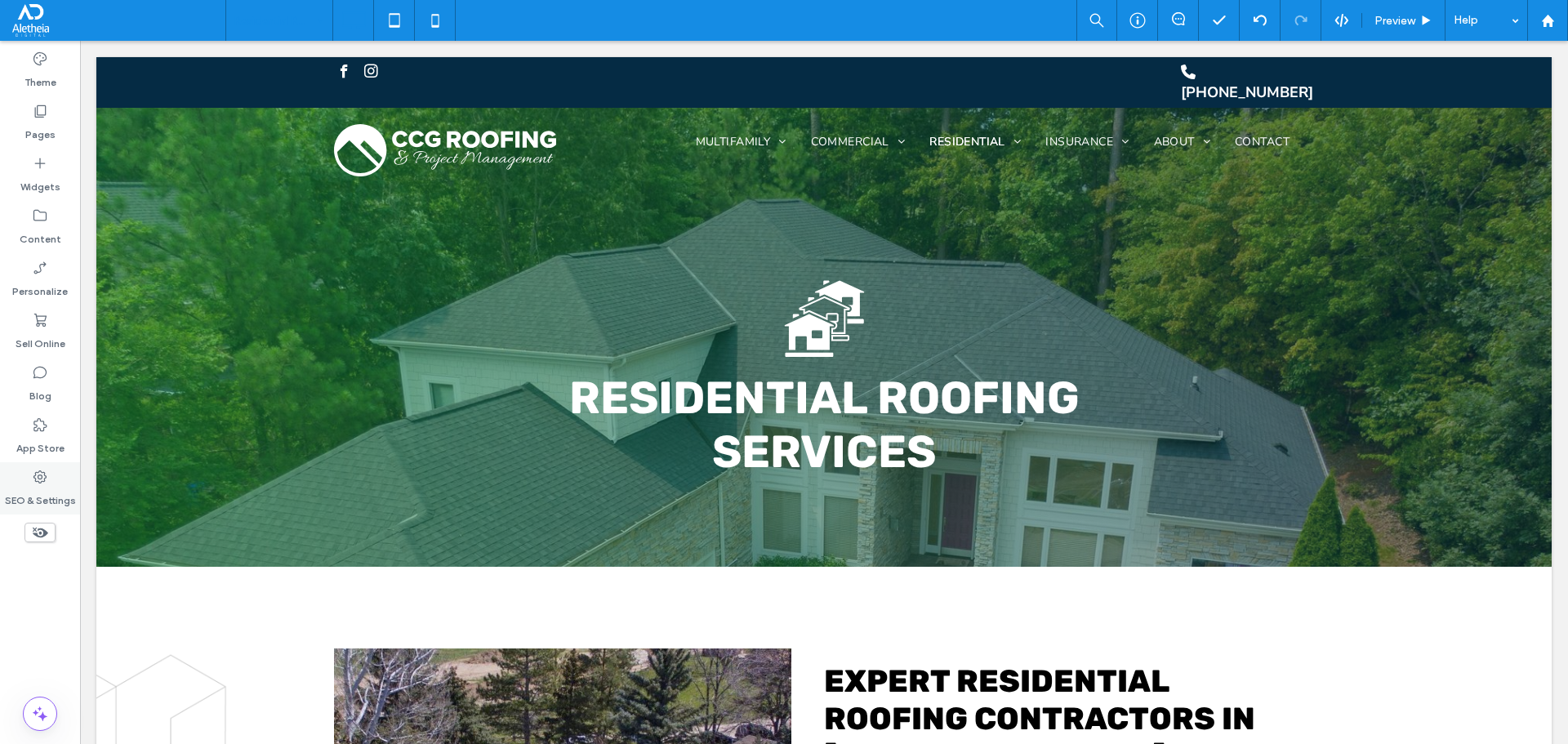
click at [45, 484] on icon at bounding box center [40, 477] width 17 height 17
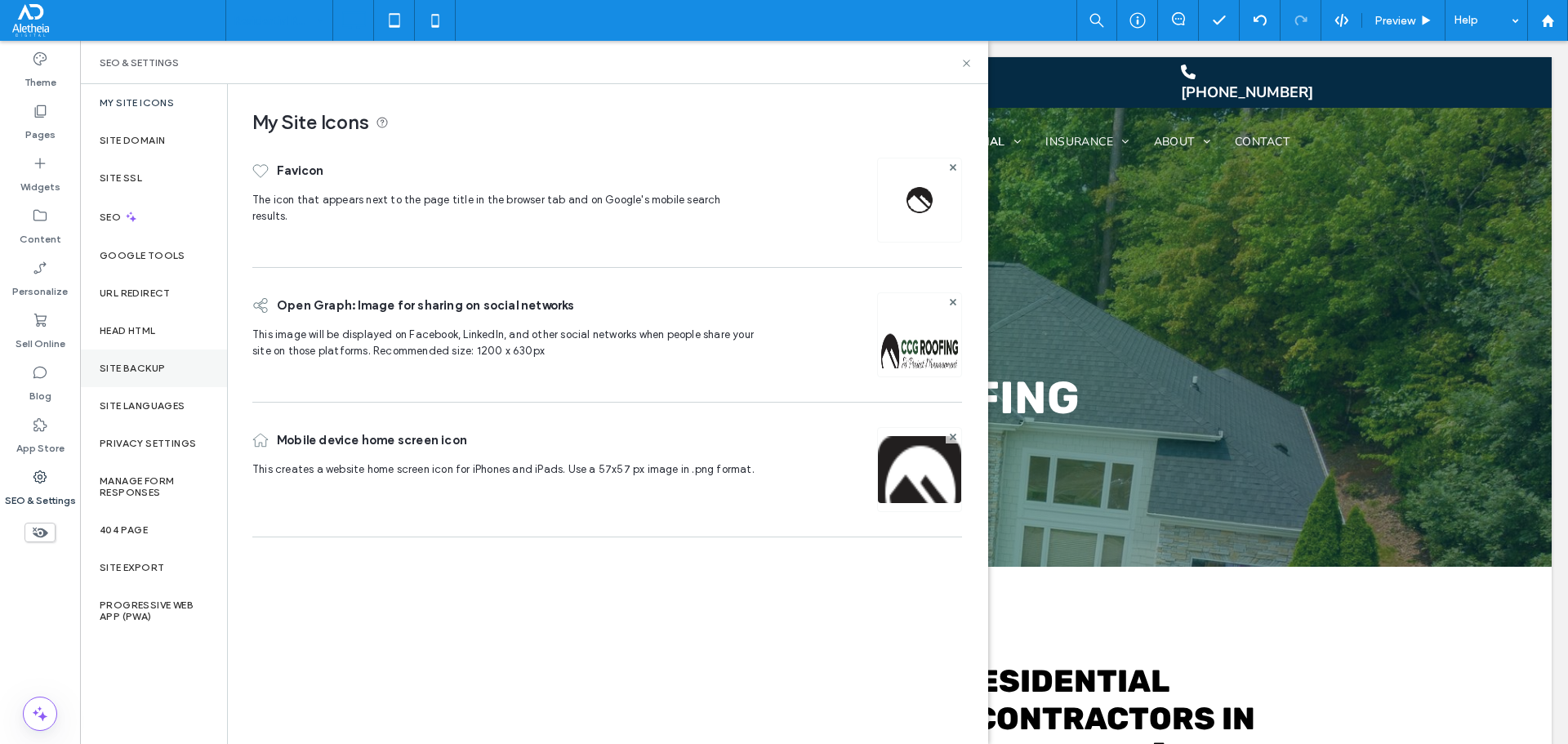
click at [163, 370] on label "Site Backup" at bounding box center [132, 368] width 66 height 11
